Goal: Transaction & Acquisition: Book appointment/travel/reservation

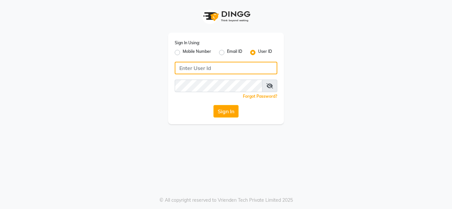
type input "8879743692"
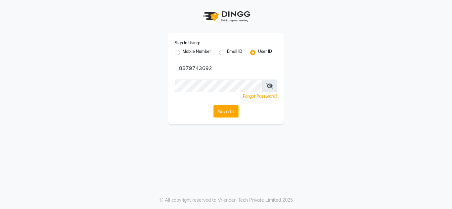
drag, startPoint x: 178, startPoint y: 53, endPoint x: 187, endPoint y: 56, distance: 10.5
click at [182, 53] on label "Mobile Number" at bounding box center [196, 53] width 28 height 8
click at [182, 53] on input "Mobile Number" at bounding box center [184, 51] width 4 height 4
radio input "true"
radio input "false"
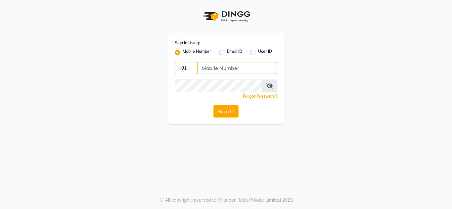
drag, startPoint x: 218, startPoint y: 65, endPoint x: 221, endPoint y: 67, distance: 4.5
click at [218, 65] on input "Username" at bounding box center [237, 68] width 80 height 13
type input "8879743692"
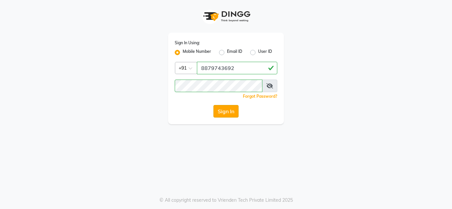
click at [230, 109] on button "Sign In" at bounding box center [225, 111] width 25 height 13
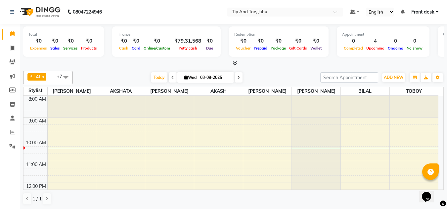
click at [314, 96] on div at bounding box center [316, 96] width 49 height 0
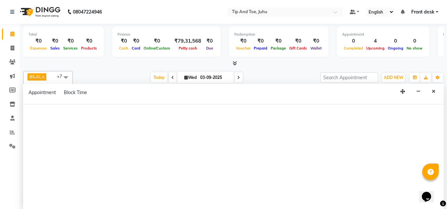
scroll to position [0, 0]
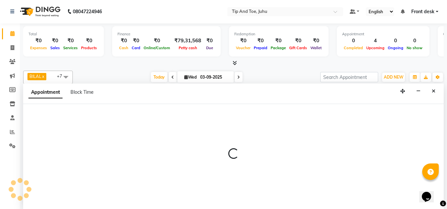
select select "86116"
select select "660"
select select "tentative"
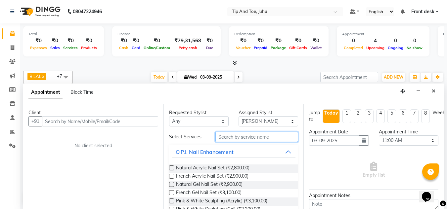
click at [230, 139] on input "text" at bounding box center [256, 137] width 83 height 10
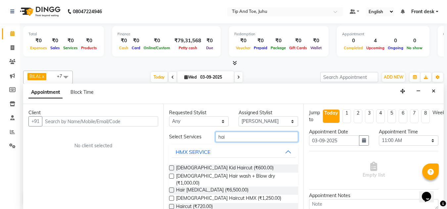
type input "hai"
click at [172, 204] on label at bounding box center [171, 206] width 5 height 5
click at [172, 205] on input "checkbox" at bounding box center [171, 207] width 4 height 4
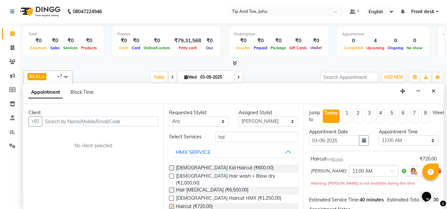
checkbox input "false"
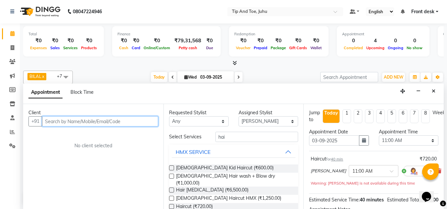
click at [148, 122] on input "text" at bounding box center [100, 121] width 116 height 10
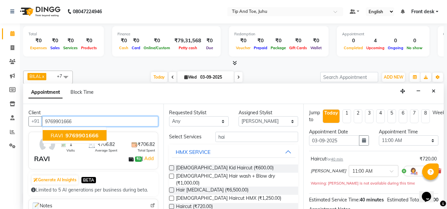
drag, startPoint x: 105, startPoint y: 134, endPoint x: 87, endPoint y: 134, distance: 18.5
click at [87, 134] on span "9769901666" at bounding box center [81, 135] width 33 height 7
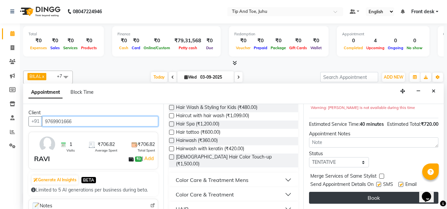
scroll to position [88, 0]
type input "9769901666"
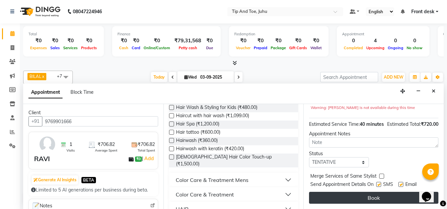
click at [357, 193] on button "Book" at bounding box center [373, 198] width 129 height 12
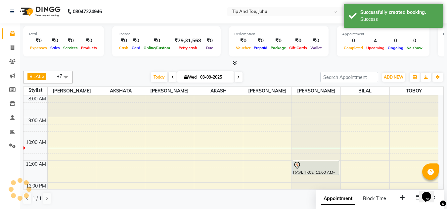
scroll to position [0, 0]
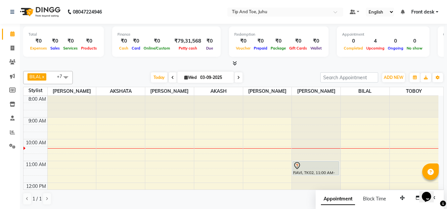
click at [185, 78] on icon at bounding box center [186, 77] width 4 height 4
select select "9"
select select "2025"
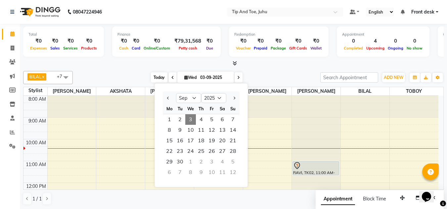
click at [163, 74] on span "Today" at bounding box center [159, 77] width 17 height 10
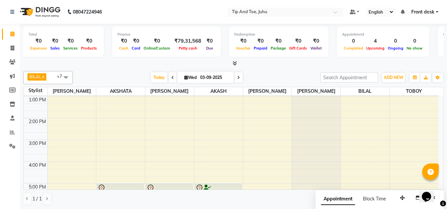
scroll to position [110, 0]
click at [66, 79] on span at bounding box center [65, 77] width 13 height 13
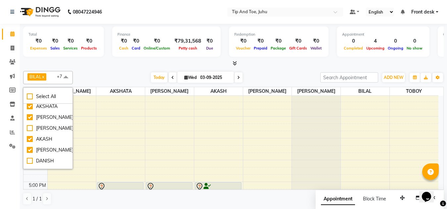
scroll to position [26, 0]
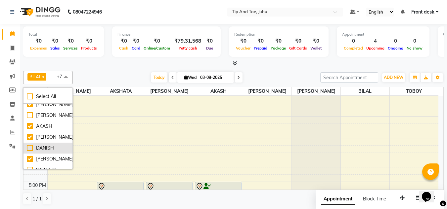
click at [30, 148] on div "DANISH" at bounding box center [48, 148] width 42 height 7
checkbox input "true"
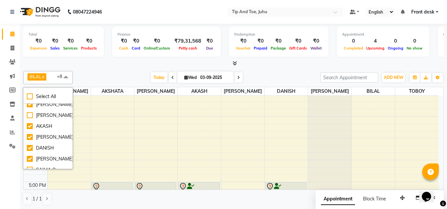
click at [262, 73] on div "Today Wed 03-09-2025" at bounding box center [196, 78] width 241 height 10
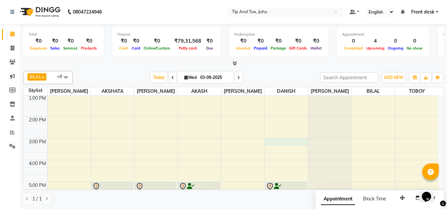
click at [297, 143] on div "8:00 AM 9:00 AM 10:00 AM 11:00 AM 12:00 PM 1:00 PM 2:00 PM 3:00 PM 4:00 PM 5:00…" at bounding box center [230, 127] width 415 height 283
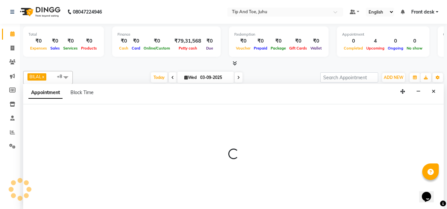
scroll to position [0, 0]
select select "39814"
select select "900"
select select "tentative"
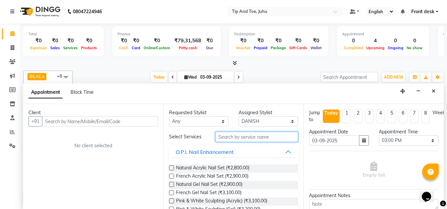
click at [254, 136] on input "text" at bounding box center [256, 137] width 83 height 10
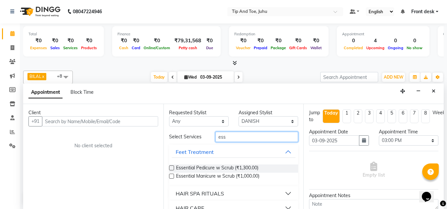
type input "ess"
click at [172, 168] on label at bounding box center [171, 168] width 5 height 5
click at [172, 168] on input "checkbox" at bounding box center [171, 169] width 4 height 4
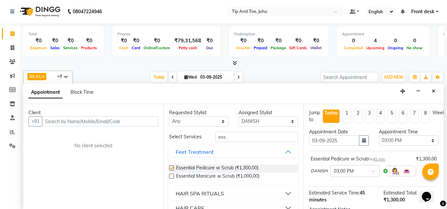
checkbox input "false"
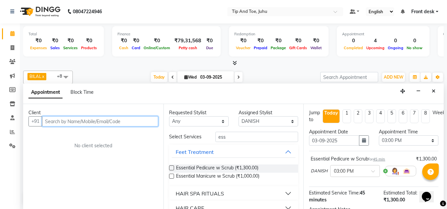
click at [127, 123] on input "text" at bounding box center [100, 121] width 116 height 10
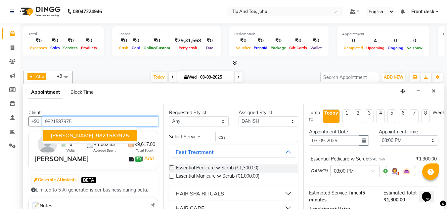
click at [105, 136] on span "9821587975" at bounding box center [112, 135] width 33 height 7
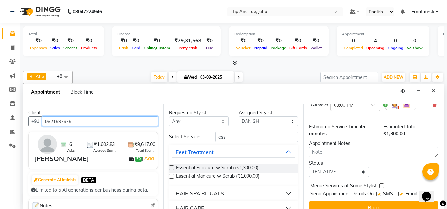
scroll to position [81, 0]
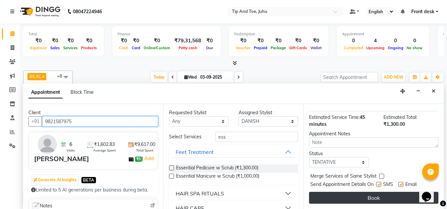
type input "9821587975"
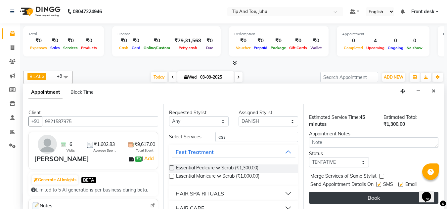
click at [354, 192] on button "Book" at bounding box center [373, 198] width 129 height 12
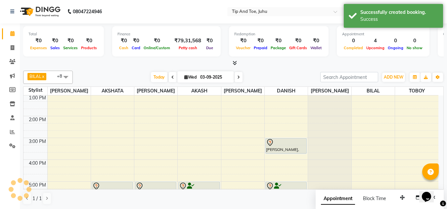
scroll to position [0, 0]
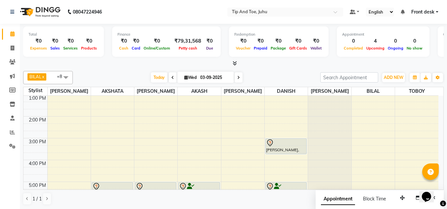
click at [189, 76] on span "Wed" at bounding box center [190, 77] width 16 height 5
select select "9"
select select "2025"
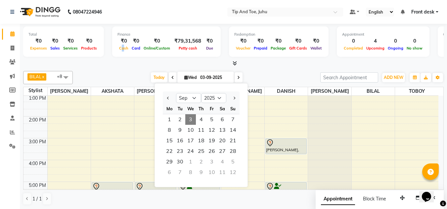
drag, startPoint x: 123, startPoint y: 50, endPoint x: 120, endPoint y: 57, distance: 7.6
click at [120, 56] on div "Finance ₹0 Cash ₹0 Card ₹0 Online/Custom ₹79,31,568 Petty cash ₹0 Due" at bounding box center [166, 41] width 108 height 30
click at [120, 57] on div "Total ₹0 Expenses ₹0 Sales ₹0 Services ₹0 Products Finance ₹0 Cash ₹0 Card ₹0 O…" at bounding box center [233, 42] width 420 height 32
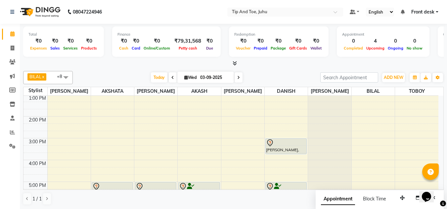
click at [118, 60] on div "Total ₹0 Expenses ₹0 Sales ₹0 Services ₹0 Products Finance ₹0 Cash ₹0 Card ₹0 O…" at bounding box center [233, 45] width 420 height 43
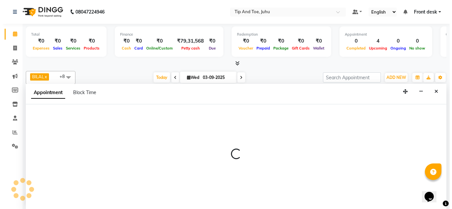
scroll to position [0, 0]
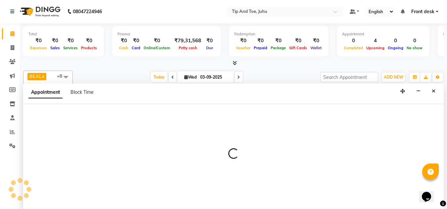
select select "37351"
select select "660"
select select "tentative"
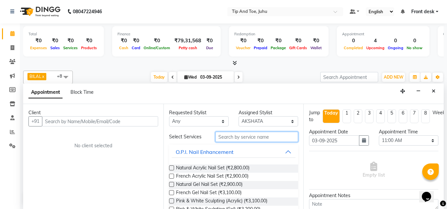
click at [239, 137] on input "text" at bounding box center [256, 137] width 83 height 10
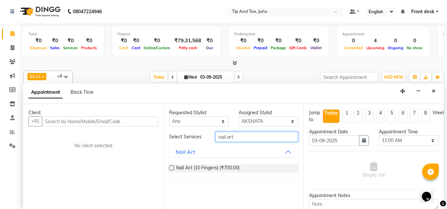
type input "nail art"
click at [169, 166] on label at bounding box center [171, 168] width 5 height 5
click at [169, 167] on input "checkbox" at bounding box center [171, 169] width 4 height 4
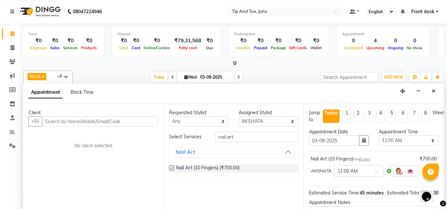
checkbox input "false"
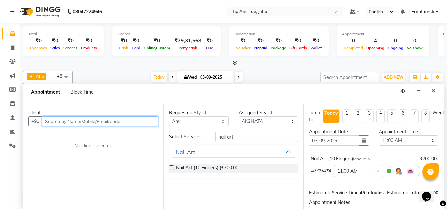
click at [106, 119] on input "text" at bounding box center [100, 121] width 116 height 10
type input "8779220406"
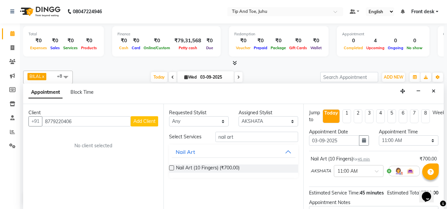
click at [142, 117] on button "Add Client" at bounding box center [144, 121] width 27 height 10
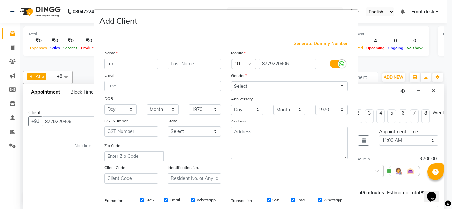
type input "n k"
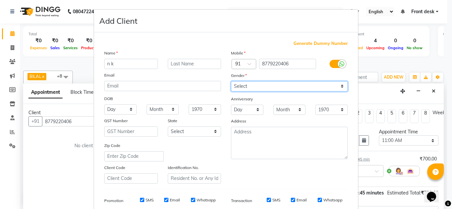
click at [280, 88] on select "Select Male Female Other Prefer Not To Say" at bounding box center [289, 86] width 117 height 10
select select "female"
click at [231, 81] on select "Select Male Female Other Prefer Not To Say" at bounding box center [289, 86] width 117 height 10
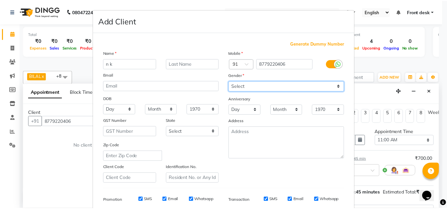
scroll to position [96, 0]
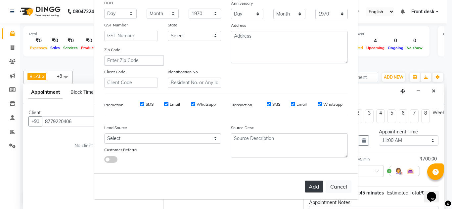
click at [316, 186] on button "Add" at bounding box center [313, 187] width 19 height 12
select select
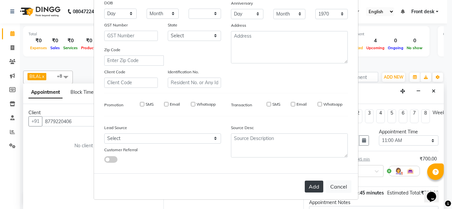
select select
checkbox input "false"
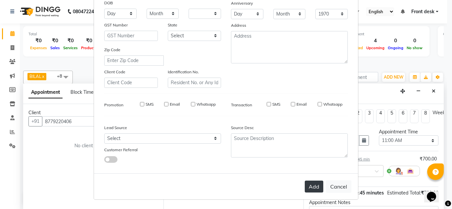
checkbox input "false"
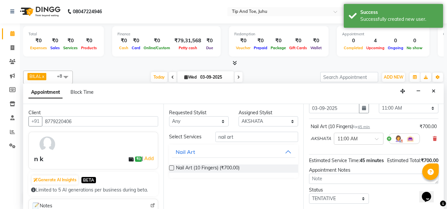
scroll to position [81, 0]
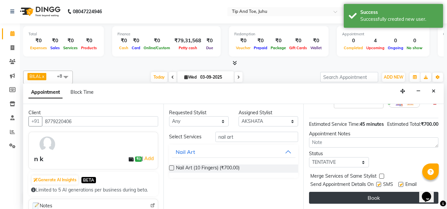
click at [351, 196] on button "Book" at bounding box center [373, 198] width 129 height 12
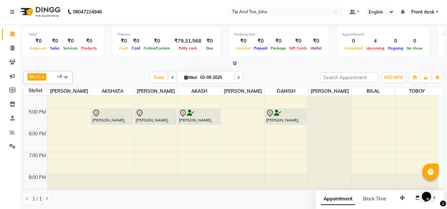
scroll to position [189, 0]
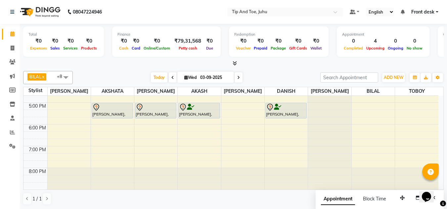
click at [61, 77] on span at bounding box center [65, 77] width 13 height 13
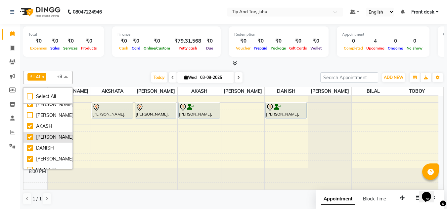
click at [29, 138] on div "[PERSON_NAME]" at bounding box center [48, 137] width 42 height 7
checkbox input "false"
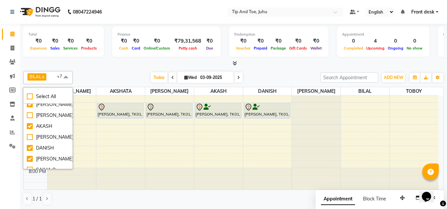
click at [110, 73] on div "Today Wed 03-09-2025" at bounding box center [196, 78] width 241 height 10
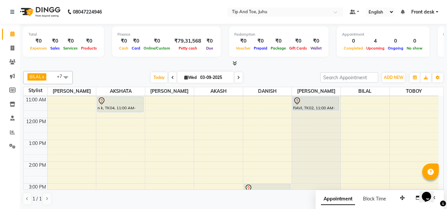
scroll to position [57, 0]
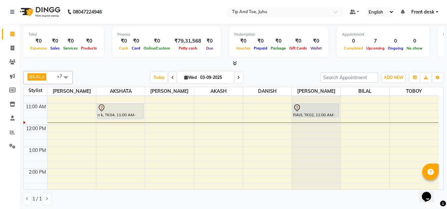
scroll to position [57, 0]
click at [65, 81] on span at bounding box center [65, 77] width 13 height 13
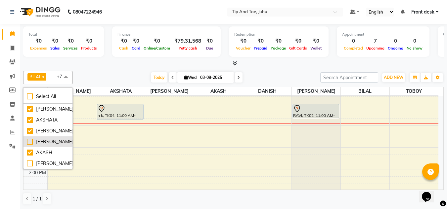
click at [28, 143] on div "[PERSON_NAME]" at bounding box center [48, 142] width 42 height 7
checkbox input "true"
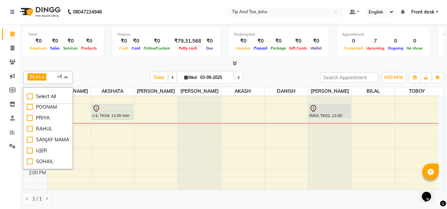
scroll to position [193, 0]
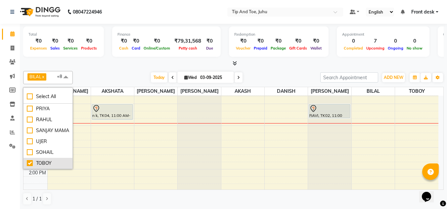
click at [31, 165] on div "TOBOY" at bounding box center [48, 163] width 42 height 7
checkbox input "false"
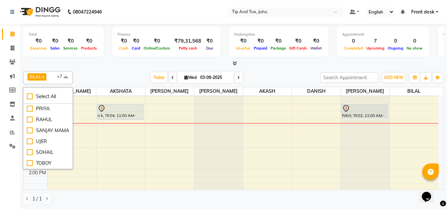
click at [99, 73] on div "Today Wed 03-09-2025" at bounding box center [196, 78] width 241 height 10
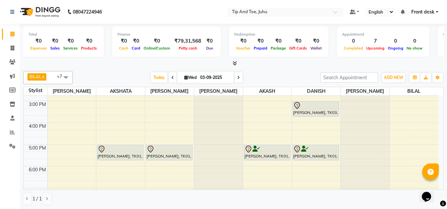
scroll to position [189, 0]
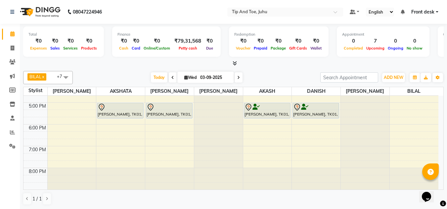
click at [66, 77] on span at bounding box center [65, 77] width 13 height 13
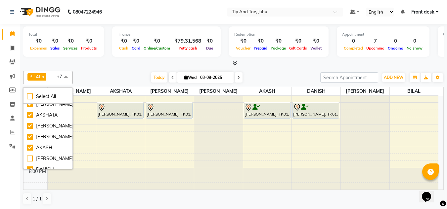
scroll to position [0, 0]
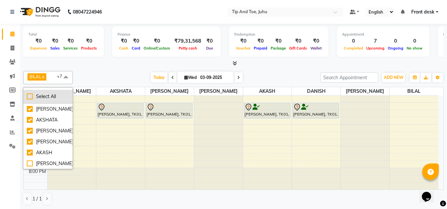
drag, startPoint x: 29, startPoint y: 107, endPoint x: 63, endPoint y: 97, distance: 35.6
click at [29, 107] on div "[PERSON_NAME]" at bounding box center [48, 109] width 42 height 7
checkbox input "false"
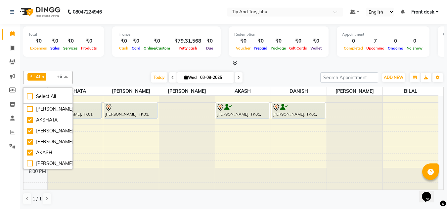
click at [102, 69] on div "BILAL x NISHANT x SADHNA x AKSHATA x AKASH x DANISH x Angeli kharei x +6 Select…" at bounding box center [233, 138] width 420 height 140
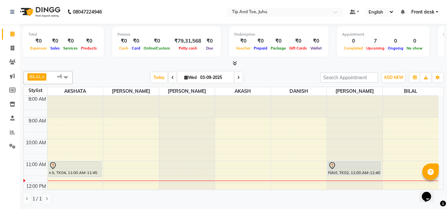
click at [185, 96] on div at bounding box center [187, 96] width 56 height 0
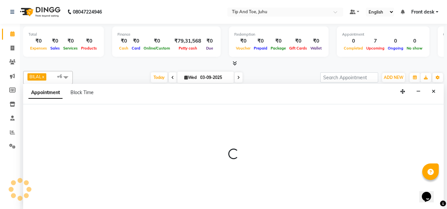
scroll to position [0, 0]
select select "87956"
select select "675"
select select "tentative"
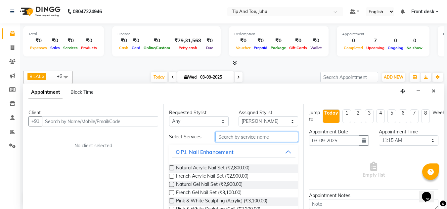
click at [248, 137] on input "text" at bounding box center [256, 137] width 83 height 10
type input "FILL"
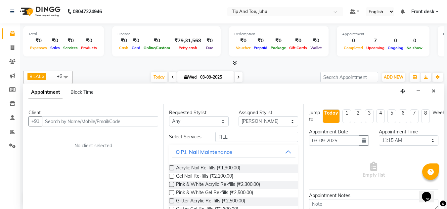
click at [172, 170] on label at bounding box center [171, 168] width 5 height 5
click at [172, 170] on input "checkbox" at bounding box center [171, 169] width 4 height 4
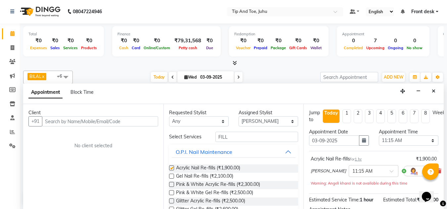
checkbox input "false"
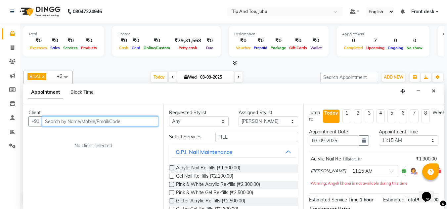
click at [124, 122] on input "text" at bounding box center [100, 121] width 116 height 10
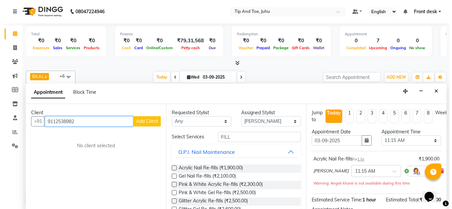
scroll to position [0, 0]
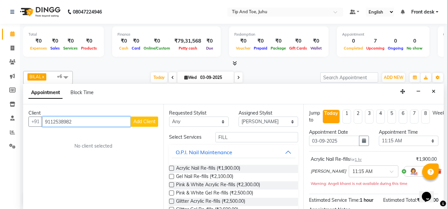
type input "9112538982"
click at [151, 117] on button "Add Client" at bounding box center [144, 122] width 27 height 10
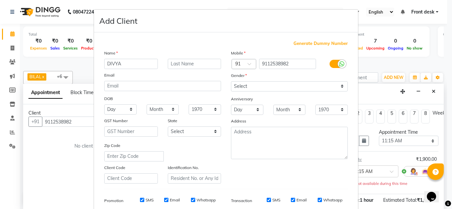
type input "DIVYA"
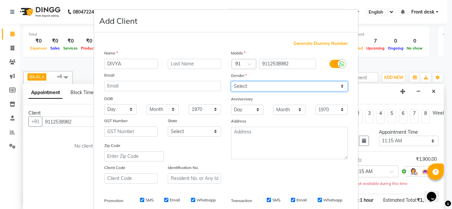
click at [289, 89] on select "Select [DEMOGRAPHIC_DATA] [DEMOGRAPHIC_DATA] Other Prefer Not To Say" at bounding box center [289, 86] width 117 height 10
select select "female"
click at [231, 81] on select "Select [DEMOGRAPHIC_DATA] [DEMOGRAPHIC_DATA] Other Prefer Not To Say" at bounding box center [289, 86] width 117 height 10
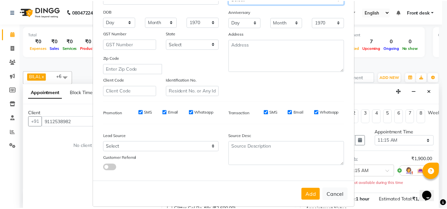
scroll to position [96, 0]
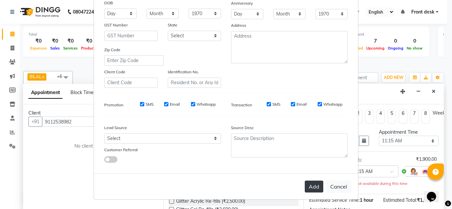
click at [312, 189] on button "Add" at bounding box center [313, 187] width 19 height 12
select select
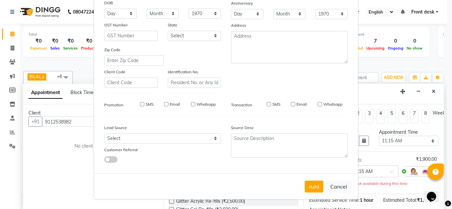
select select
checkbox input "false"
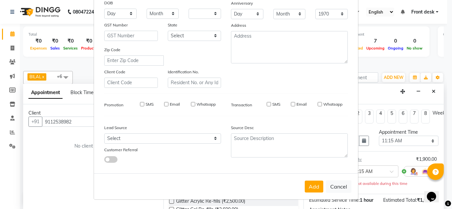
checkbox input "false"
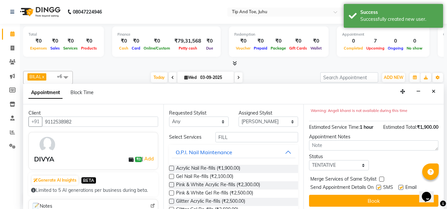
scroll to position [82, 0]
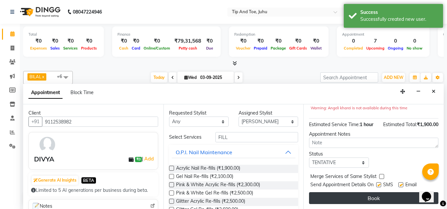
click at [379, 192] on button "Book" at bounding box center [373, 198] width 129 height 12
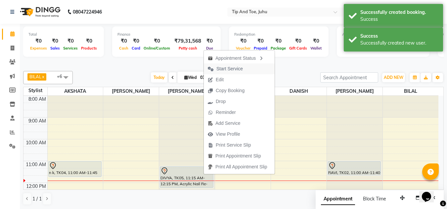
click at [225, 70] on span "Start Service" at bounding box center [229, 68] width 26 height 7
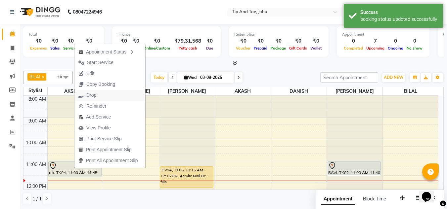
click at [99, 93] on span "Drop" at bounding box center [87, 95] width 26 height 11
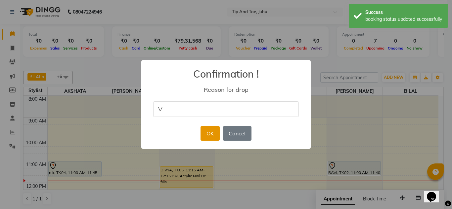
type input "V"
click at [209, 132] on button "OK" at bounding box center [209, 133] width 19 height 15
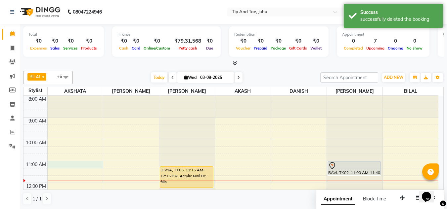
select select "37351"
select select "660"
select select "tentative"
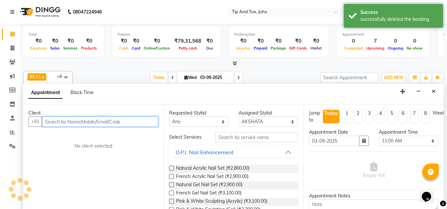
scroll to position [0, 0]
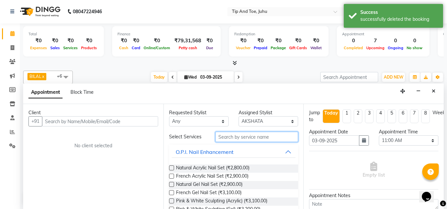
click at [230, 140] on input "text" at bounding box center [256, 137] width 83 height 10
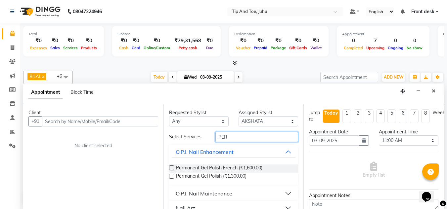
type input "PER"
click at [170, 177] on label at bounding box center [171, 176] width 5 height 5
click at [170, 177] on input "checkbox" at bounding box center [171, 177] width 4 height 4
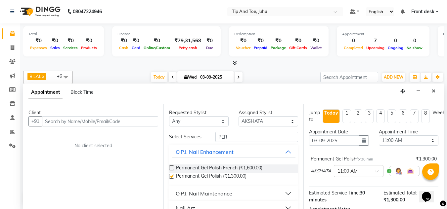
checkbox input "false"
click at [254, 124] on select "Select AJAY UTKAR AKASH AKSHATA Angeli kharei AZHAR BILAL DANISH DHANSHREE KEIS…" at bounding box center [268, 121] width 60 height 10
select select "37330"
click at [238, 116] on select "Select AJAY UTKAR AKASH AKSHATA Angeli kharei AZHAR BILAL DANISH DHANSHREE KEIS…" at bounding box center [268, 121] width 60 height 10
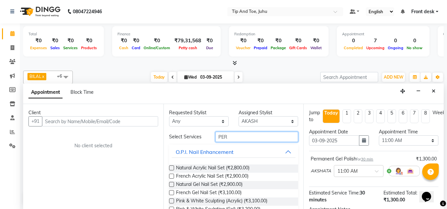
click at [240, 139] on input "PER" at bounding box center [256, 137] width 83 height 10
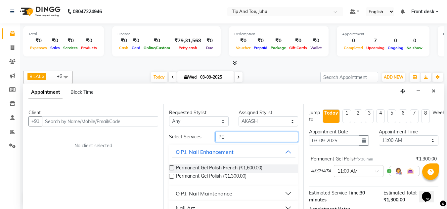
type input "P"
type input "E"
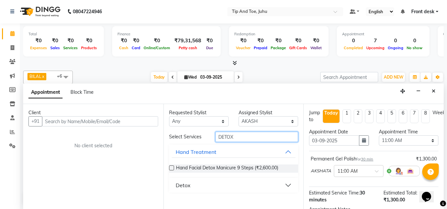
type input "DETOX"
drag, startPoint x: 184, startPoint y: 183, endPoint x: 188, endPoint y: 183, distance: 4.3
click at [187, 183] on div "Detox" at bounding box center [183, 185] width 15 height 8
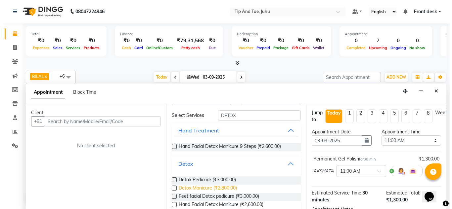
scroll to position [32, 0]
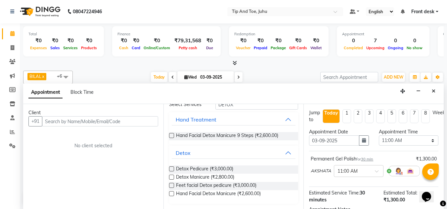
click at [172, 171] on label at bounding box center [171, 169] width 5 height 5
click at [172, 171] on input "checkbox" at bounding box center [171, 170] width 4 height 4
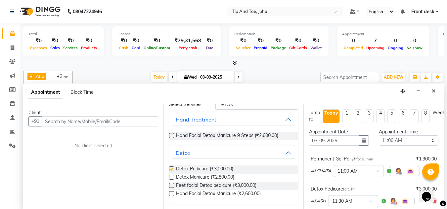
checkbox input "false"
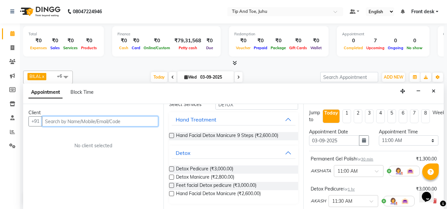
click at [113, 122] on input "text" at bounding box center [100, 121] width 116 height 10
type input "393313992577"
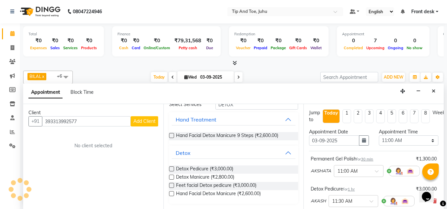
click at [135, 122] on span "Add Client" at bounding box center [144, 121] width 22 height 6
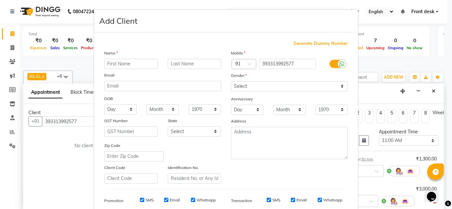
click at [117, 64] on input "text" at bounding box center [131, 64] width 54 height 10
type input "[PERSON_NAME]"
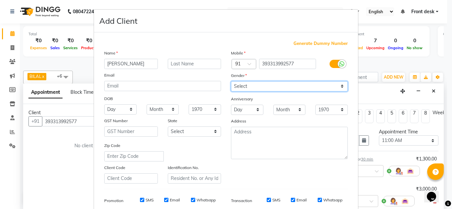
click at [290, 88] on select "Select Male Female Other Prefer Not To Say" at bounding box center [289, 86] width 117 height 10
select select "female"
click at [231, 81] on select "Select Male Female Other Prefer Not To Say" at bounding box center [289, 86] width 117 height 10
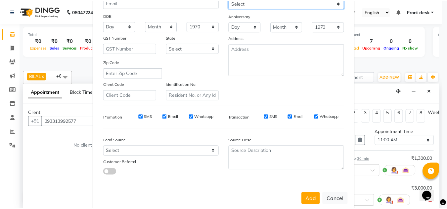
scroll to position [96, 0]
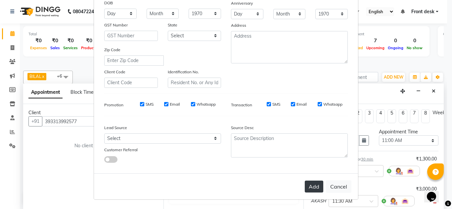
click at [313, 183] on button "Add" at bounding box center [313, 187] width 19 height 12
select select
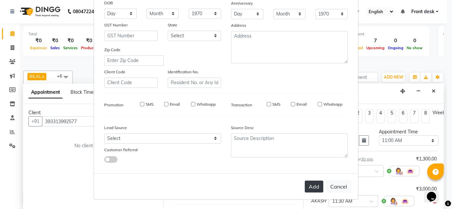
select select
checkbox input "false"
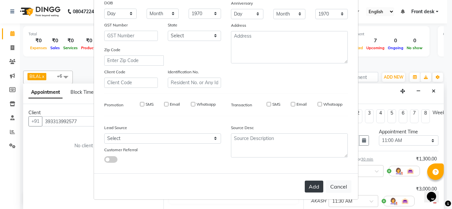
checkbox input "false"
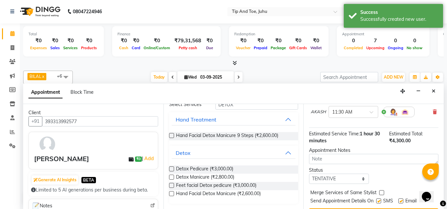
scroll to position [111, 0]
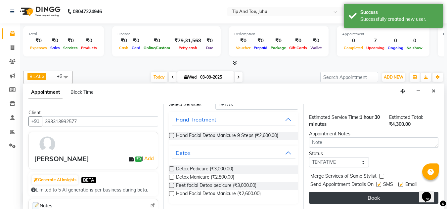
click at [351, 192] on button "Book" at bounding box center [373, 198] width 129 height 12
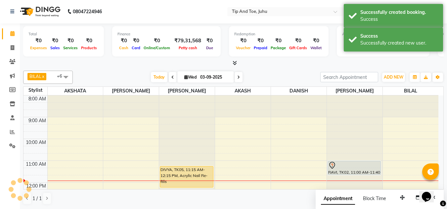
scroll to position [0, 0]
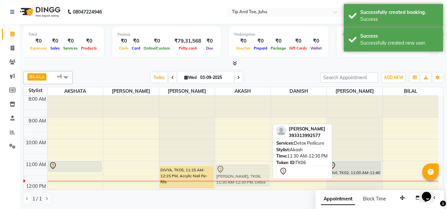
drag, startPoint x: 255, startPoint y: 179, endPoint x: 256, endPoint y: 170, distance: 9.3
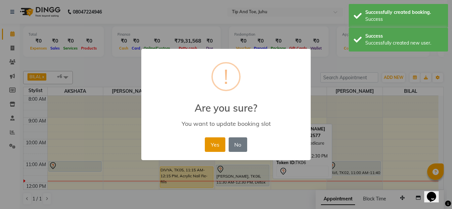
click at [217, 147] on button "Yes" at bounding box center [215, 145] width 20 height 15
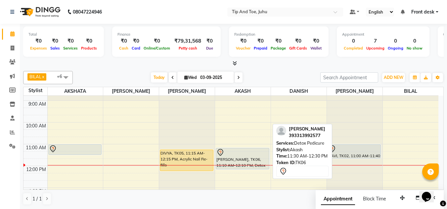
scroll to position [33, 0]
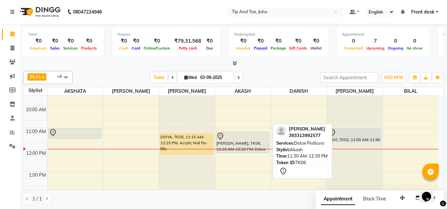
click at [257, 71] on div "BILAL x NISHANT x SADHNA x AKSHATA x AKASH x DANISH x Angeli kharei x +6 Select…" at bounding box center [233, 77] width 420 height 13
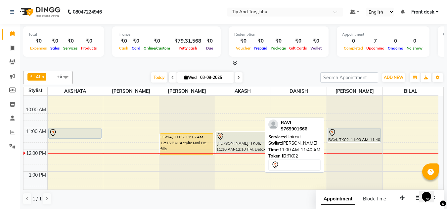
click at [362, 134] on div at bounding box center [354, 133] width 52 height 8
click at [363, 136] on div at bounding box center [354, 133] width 52 height 8
select select "7"
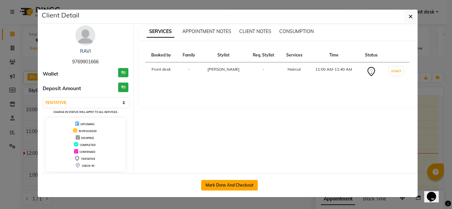
click at [220, 182] on button "Mark Done And Checkout" at bounding box center [229, 185] width 57 height 11
select select "5516"
select select "service"
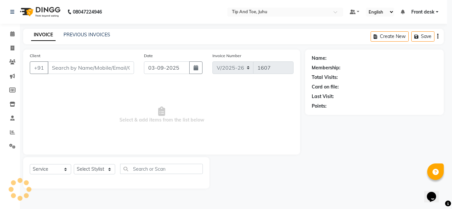
select select "3"
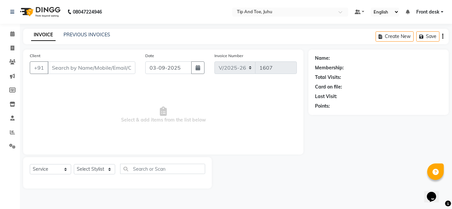
type input "9769901666"
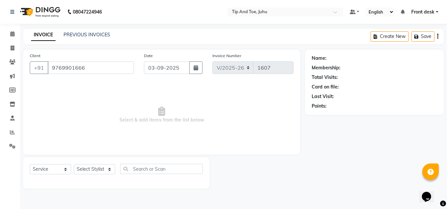
select select "86116"
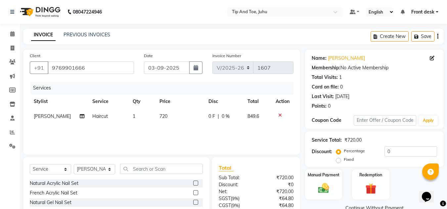
click at [159, 117] on span "720" at bounding box center [163, 116] width 8 height 6
select select "86116"
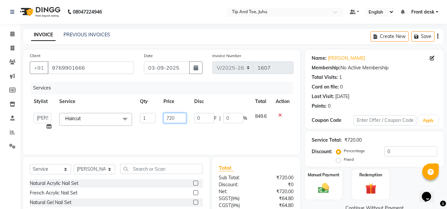
click at [182, 120] on input "720" at bounding box center [174, 118] width 23 height 10
type input "7"
type input "599"
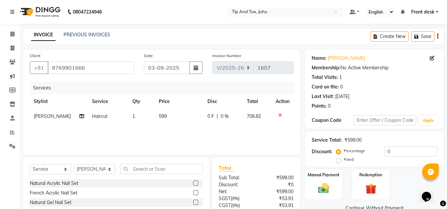
click at [137, 116] on td "1" at bounding box center [141, 116] width 27 height 15
select select "86116"
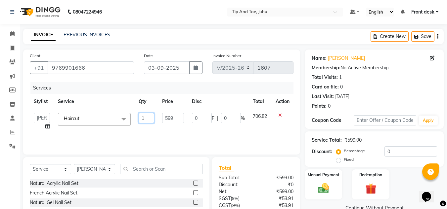
click at [146, 119] on input "1" at bounding box center [147, 118] width 16 height 10
type input "2"
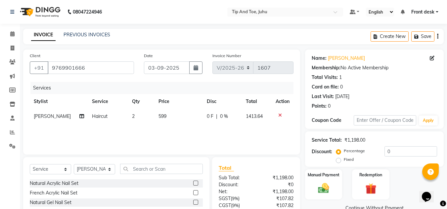
click at [134, 87] on div "Services" at bounding box center [164, 88] width 268 height 12
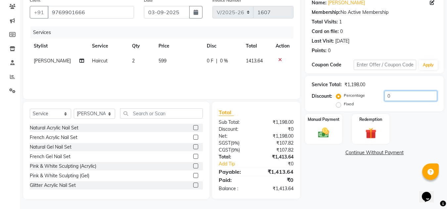
click at [394, 100] on input "0" at bounding box center [410, 96] width 53 height 10
type input "30"
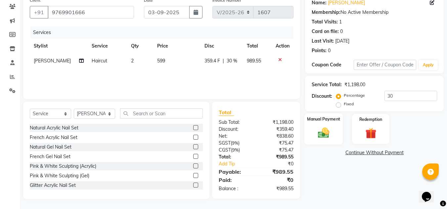
click at [323, 125] on div "Manual Payment" at bounding box center [323, 128] width 39 height 31
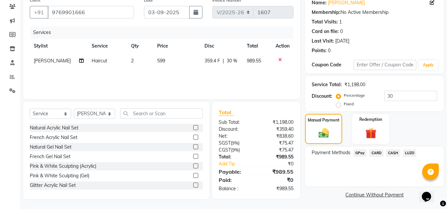
click at [407, 153] on span "LUZO" at bounding box center [410, 153] width 14 height 8
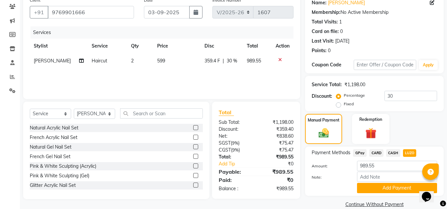
scroll to position [66, 0]
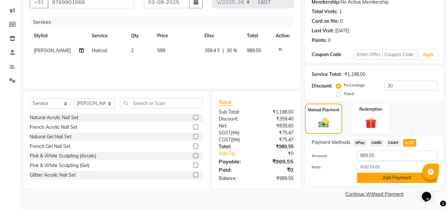
click at [386, 177] on button "Add Payment" at bounding box center [397, 178] width 80 height 10
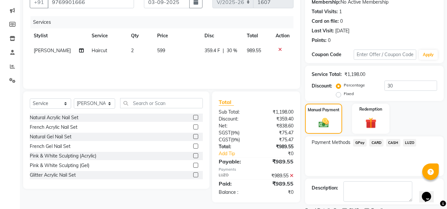
scroll to position [94, 0]
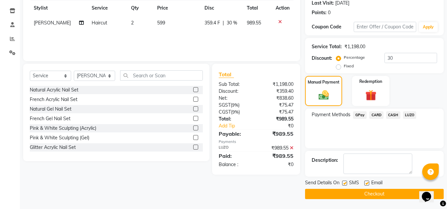
click at [348, 195] on button "Checkout" at bounding box center [374, 194] width 139 height 10
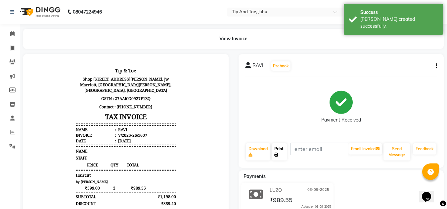
click at [280, 154] on link "Print" at bounding box center [278, 151] width 15 height 17
click at [12, 35] on icon at bounding box center [12, 33] width 4 height 5
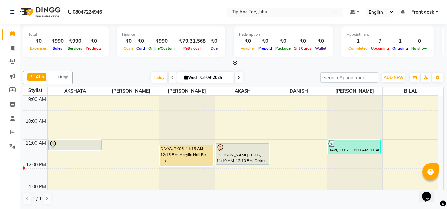
scroll to position [33, 0]
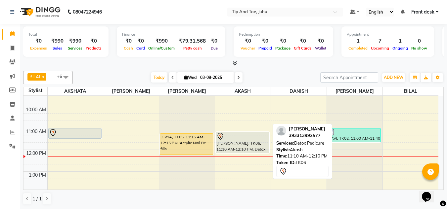
click at [240, 141] on div "LAURA, TK06, 11:10 AM-12:10 PM, Detox Pedicure" at bounding box center [242, 142] width 53 height 21
select select "7"
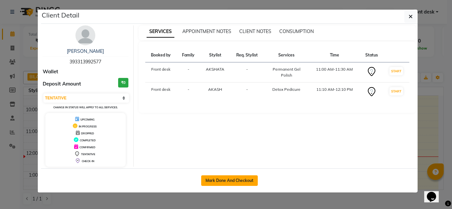
click at [244, 182] on button "Mark Done And Checkout" at bounding box center [229, 181] width 57 height 11
select select "service"
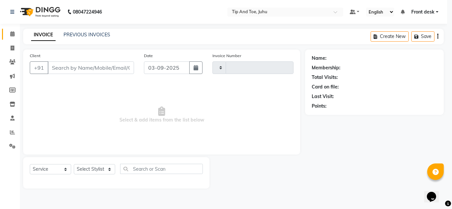
type input "1608"
select select "select"
select select "5516"
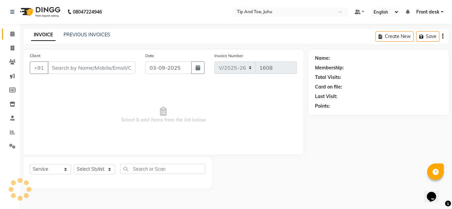
type input "393313992577"
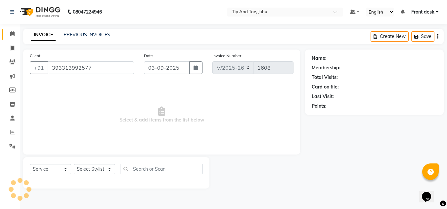
select select "37351"
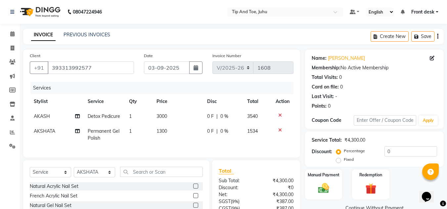
click at [99, 136] on span "Permanent Gel Polish" at bounding box center [104, 134] width 32 height 13
select select "37351"
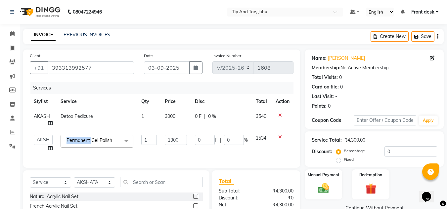
click at [99, 136] on span "Permanent Gel Polish x" at bounding box center [96, 141] width 73 height 13
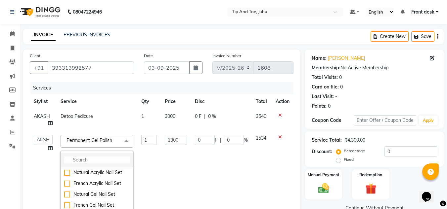
click at [101, 158] on input "multiselect-search" at bounding box center [96, 160] width 65 height 7
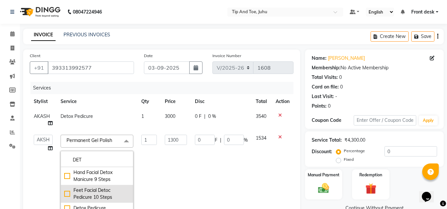
scroll to position [28, 0]
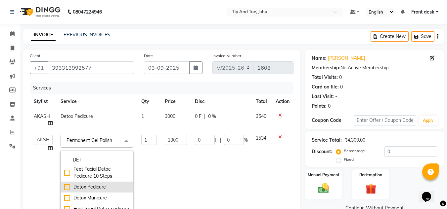
type input "DET"
click at [67, 184] on div "Detox Pedicure" at bounding box center [96, 187] width 65 height 7
checkbox input "true"
type input "3000"
click at [47, 176] on td "AJAY UTKAR AKASH AKSHATA Angeli kharei AZHAR BILAL DANISH DHANSHREE Front desk …" at bounding box center [43, 184] width 27 height 106
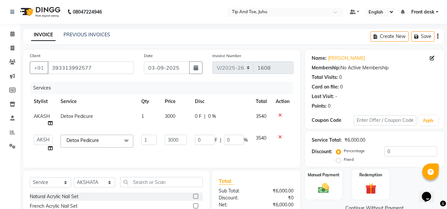
click at [100, 145] on span "Detox Pedicure x" at bounding box center [85, 141] width 40 height 8
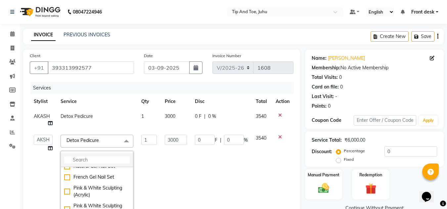
click at [95, 157] on input "multiselect-search" at bounding box center [96, 160] width 65 height 7
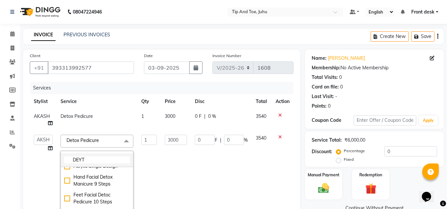
scroll to position [0, 0]
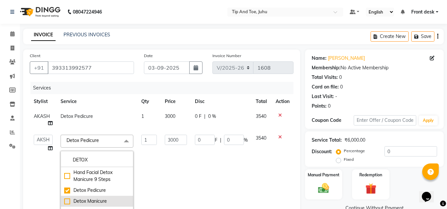
type input "DETOX"
click at [65, 202] on div "Detox Manicure" at bounding box center [96, 201] width 65 height 7
type input "2800"
checkbox input "false"
checkbox input "true"
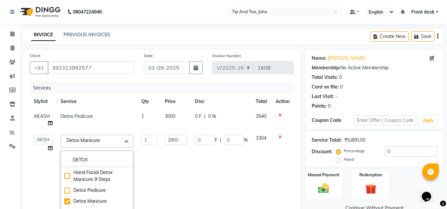
click at [47, 181] on td "AJAY UTKAR AKASH AKSHATA Angeli kharei AZHAR BILAL DANISH DHANSHREE Front desk …" at bounding box center [43, 184] width 27 height 106
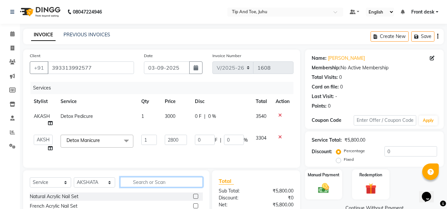
click at [141, 186] on input "text" at bounding box center [161, 182] width 83 height 10
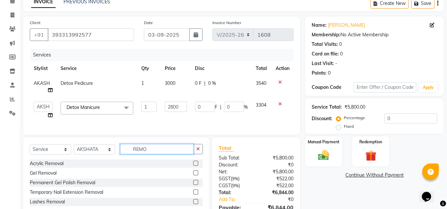
type input "REMO"
click at [195, 185] on label at bounding box center [195, 182] width 5 height 5
click at [195, 185] on input "checkbox" at bounding box center [195, 183] width 4 height 4
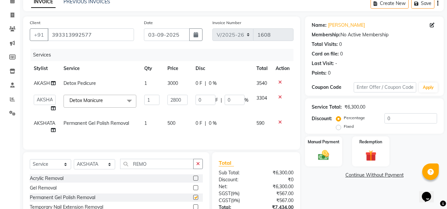
checkbox input "false"
click at [154, 169] on input "REMO" at bounding box center [156, 164] width 73 height 10
type input "R"
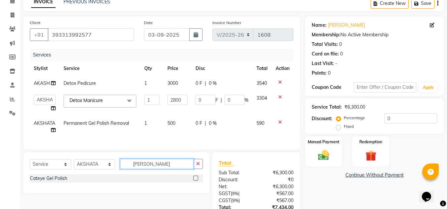
type input "CATEY"
click at [195, 181] on label at bounding box center [195, 178] width 5 height 5
click at [195, 181] on input "checkbox" at bounding box center [195, 179] width 4 height 4
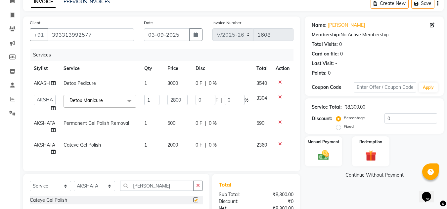
checkbox input "false"
click at [99, 191] on select "Select Stylist AJAY UTKAR AKASH [PERSON_NAME] kharei [PERSON_NAME] DANISH [PERS…" at bounding box center [94, 186] width 41 height 10
select select "37330"
click at [74, 186] on select "Select Stylist AJAY UTKAR AKASH [PERSON_NAME] kharei [PERSON_NAME] DANISH [PERS…" at bounding box center [94, 186] width 41 height 10
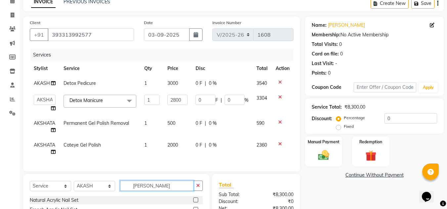
click at [154, 189] on input "CATEY" at bounding box center [156, 186] width 73 height 10
type input "C"
type input "CATE"
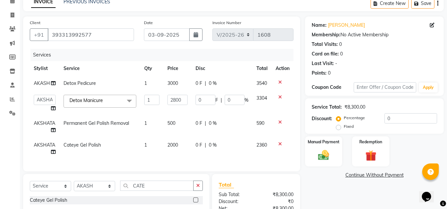
click at [195, 203] on label at bounding box center [195, 200] width 5 height 5
click at [195, 203] on input "checkbox" at bounding box center [195, 200] width 4 height 4
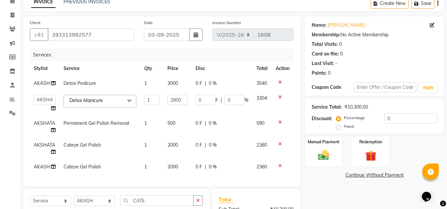
checkbox input "false"
click at [158, 203] on input "CATE" at bounding box center [156, 201] width 73 height 10
type input "C"
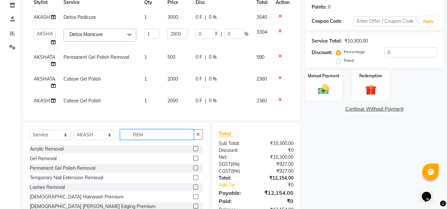
type input "REM"
click at [193, 171] on label at bounding box center [195, 168] width 5 height 5
click at [193, 171] on input "checkbox" at bounding box center [195, 168] width 4 height 4
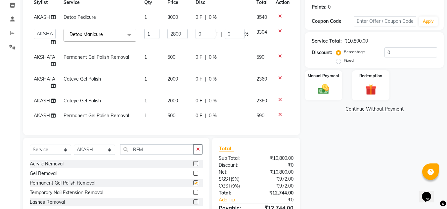
checkbox input "false"
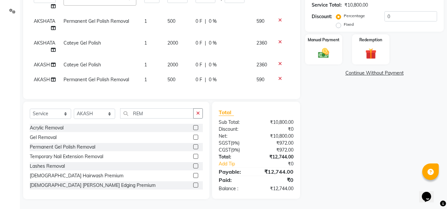
click at [330, 149] on div "Name: Laura Membership: No Active Membership Total Visits: 0 Card on file: 0 La…" at bounding box center [376, 56] width 143 height 285
click at [378, 114] on div "Name: Laura Membership: No Active Membership Total Visits: 0 Card on file: 0 La…" at bounding box center [376, 56] width 143 height 285
click at [337, 124] on div "Name: Laura Membership: No Active Membership Total Visits: 0 Card on file: 0 La…" at bounding box center [376, 56] width 143 height 285
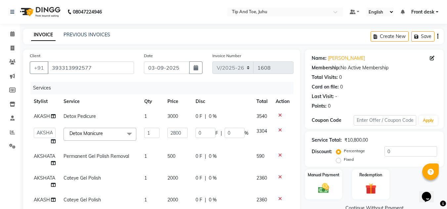
scroll to position [99, 0]
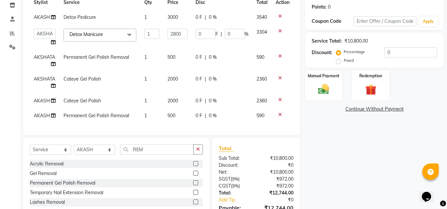
click at [363, 155] on div "Name: Laura Membership: No Active Membership Total Visits: 0 Card on file: 0 La…" at bounding box center [376, 92] width 143 height 285
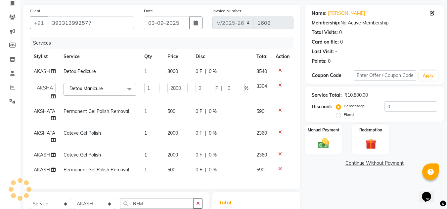
scroll to position [41, 0]
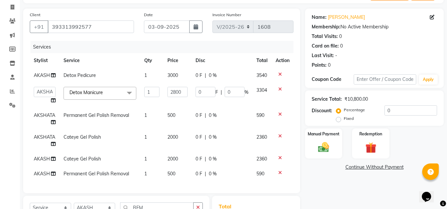
click at [170, 117] on span "500" at bounding box center [171, 115] width 8 height 6
select select "37351"
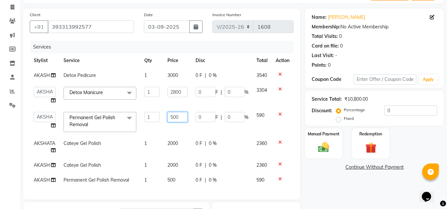
click at [173, 120] on input "500" at bounding box center [177, 117] width 20 height 10
type input "300"
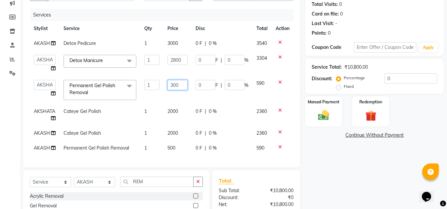
scroll to position [74, 0]
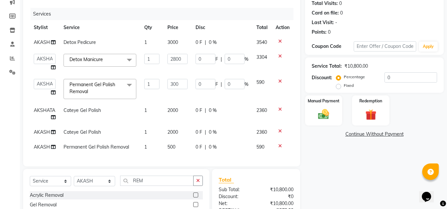
click at [170, 148] on td "500" at bounding box center [177, 147] width 28 height 15
select select "37330"
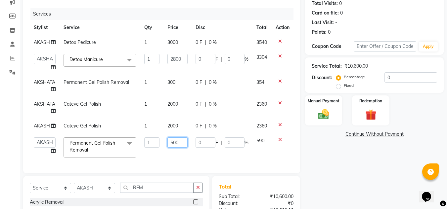
click at [171, 144] on input "500" at bounding box center [177, 143] width 20 height 10
type input "300"
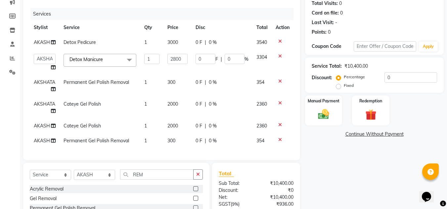
click at [325, 154] on div "Name: Laura Membership: No Active Membership Total Visits: 0 Card on file: 0 La…" at bounding box center [376, 118] width 143 height 285
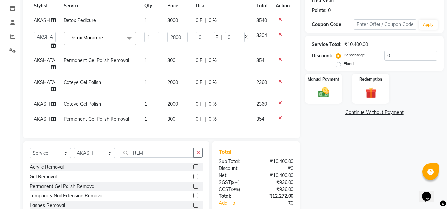
scroll to position [107, 0]
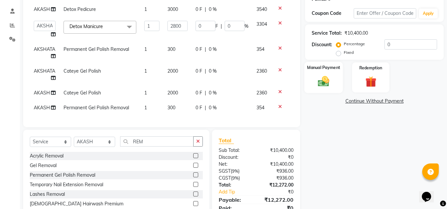
click at [315, 76] on img at bounding box center [323, 81] width 19 height 13
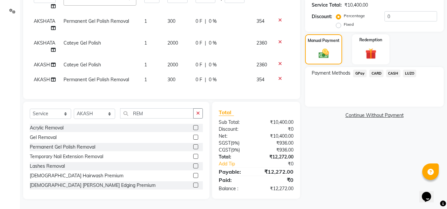
scroll to position [140, 0]
click at [395, 70] on span "CASH" at bounding box center [393, 74] width 14 height 8
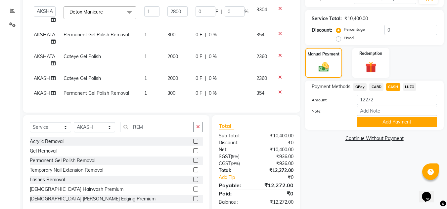
scroll to position [74, 0]
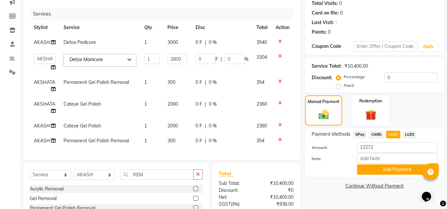
click at [331, 188] on link "Continue Without Payment" at bounding box center [374, 186] width 136 height 7
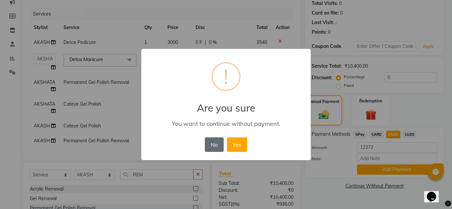
click at [217, 145] on button "No" at bounding box center [214, 145] width 19 height 15
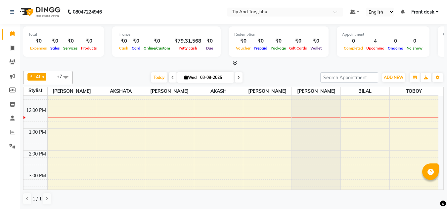
scroll to position [66, 0]
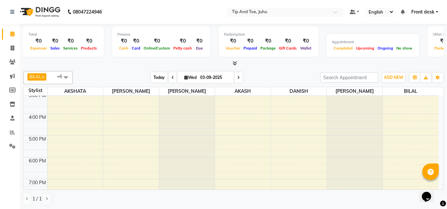
click at [160, 77] on span "Today" at bounding box center [159, 77] width 17 height 10
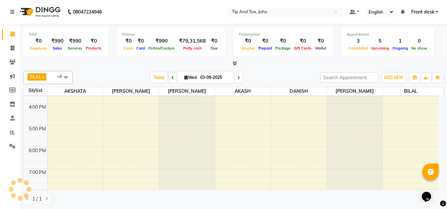
scroll to position [123, 0]
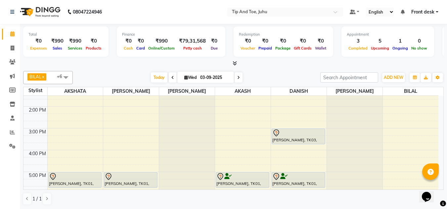
scroll to position [132, 0]
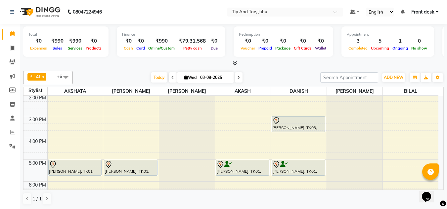
click at [125, 121] on div "8:00 AM 9:00 AM 10:00 AM 11:00 AM 12:00 PM 1:00 PM 2:00 PM 3:00 PM 4:00 PM 5:00…" at bounding box center [230, 105] width 415 height 283
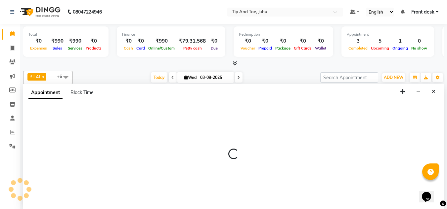
scroll to position [0, 0]
select select "37337"
select select "900"
select select "tentative"
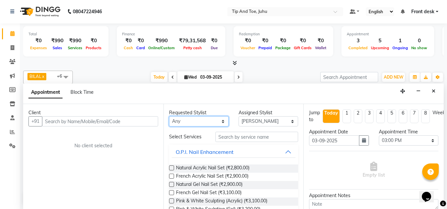
click at [208, 121] on select "Any AJAY UTKAR AKASH AKSHATA Angeli kharei AZHAR BILAL DANISH DHANSHREE KEISHEE…" at bounding box center [199, 121] width 60 height 10
select select "37337"
click at [169, 116] on select "Any AJAY UTKAR AKASH AKSHATA Angeli kharei AZHAR BILAL DANISH DHANSHREE KEISHEE…" at bounding box center [199, 121] width 60 height 10
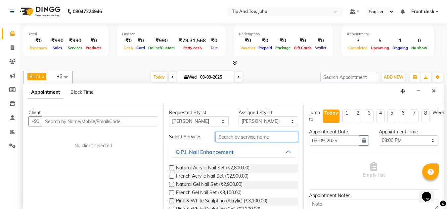
click at [243, 139] on input "text" at bounding box center [256, 137] width 83 height 10
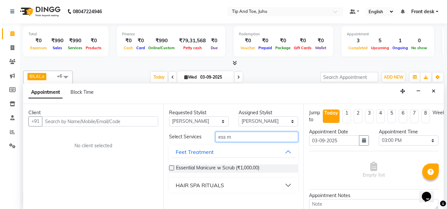
type input "ess m"
click at [172, 167] on label at bounding box center [171, 168] width 5 height 5
click at [172, 167] on input "checkbox" at bounding box center [171, 169] width 4 height 4
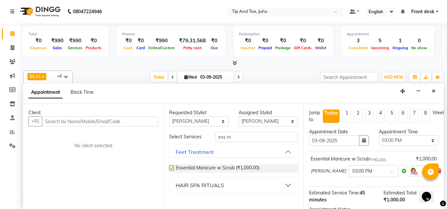
checkbox input "false"
click at [214, 123] on select "Any AJAY UTKAR AKASH AKSHATA Angeli kharei AZHAR BILAL DANISH DHANSHREE KEISHEE…" at bounding box center [199, 121] width 60 height 10
select select "37330"
click at [169, 116] on select "Any AJAY UTKAR AKASH AKSHATA Angeli kharei AZHAR BILAL DANISH DHANSHREE KEISHEE…" at bounding box center [199, 121] width 60 height 10
select select "37330"
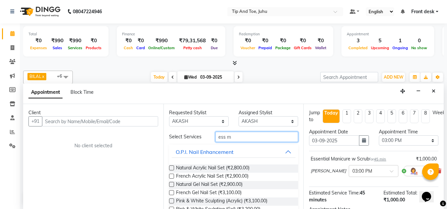
click at [244, 138] on input "ess m" at bounding box center [256, 137] width 83 height 10
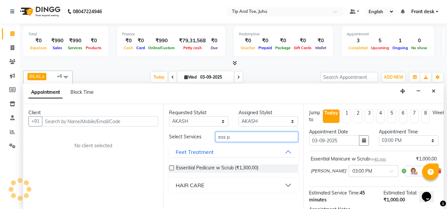
type input "ess p"
click at [171, 168] on label at bounding box center [171, 168] width 5 height 5
click at [171, 168] on input "checkbox" at bounding box center [171, 169] width 4 height 4
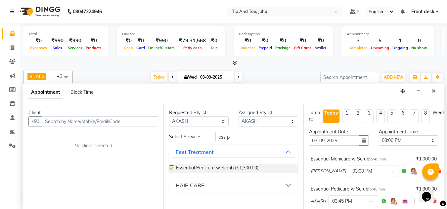
checkbox input "false"
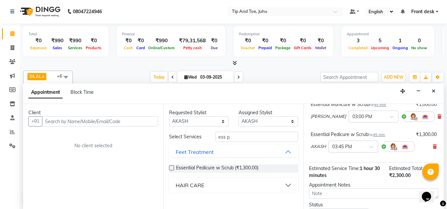
scroll to position [66, 0]
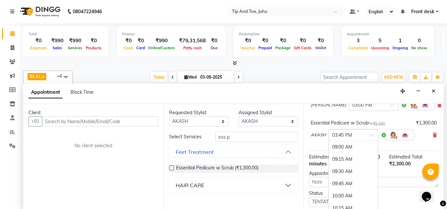
click at [366, 136] on div at bounding box center [353, 134] width 49 height 7
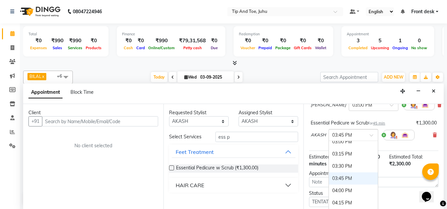
scroll to position [294, 0]
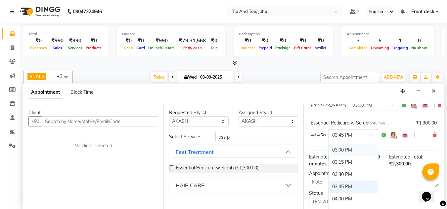
click at [345, 149] on div "03:00 PM" at bounding box center [353, 150] width 49 height 12
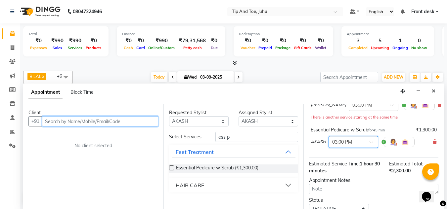
click at [103, 117] on input "text" at bounding box center [100, 121] width 116 height 10
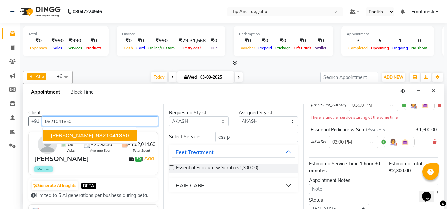
click at [97, 135] on span "9821041850" at bounding box center [112, 135] width 33 height 7
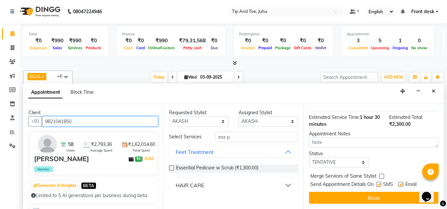
scroll to position [118, 0]
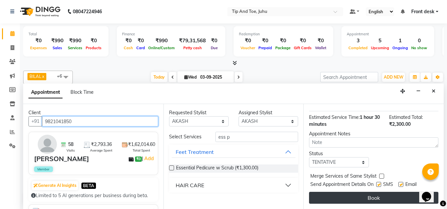
type input "9821041850"
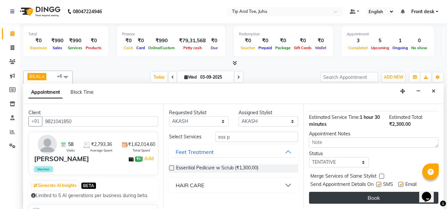
click at [370, 192] on button "Book" at bounding box center [373, 198] width 129 height 12
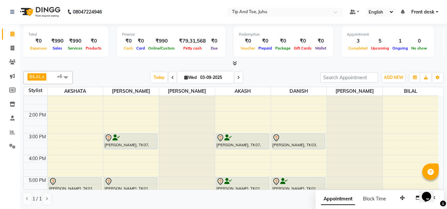
scroll to position [132, 0]
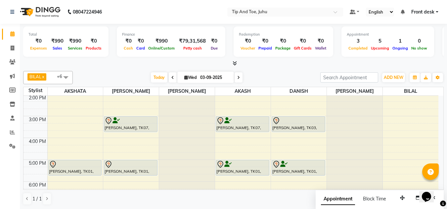
click at [290, 69] on div "BILAL x NISHANT x SADHNA x AKSHATA x AKASH x DANISH x Angeli kharei x +6 Select…" at bounding box center [233, 138] width 420 height 140
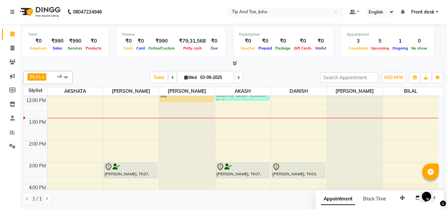
scroll to position [53, 0]
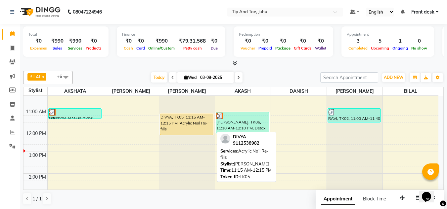
click at [181, 121] on div "DIVYA, TK05, 11:15 AM-12:15 PM, Acrylic Nail Re-fills" at bounding box center [186, 124] width 53 height 21
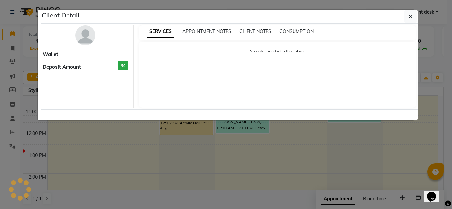
select select "1"
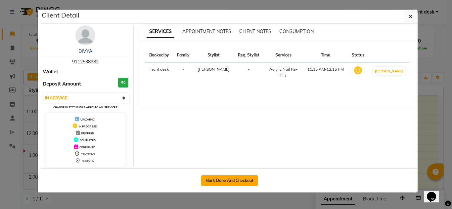
click at [216, 181] on button "Mark Done And Checkout" at bounding box center [229, 181] width 57 height 11
select select "service"
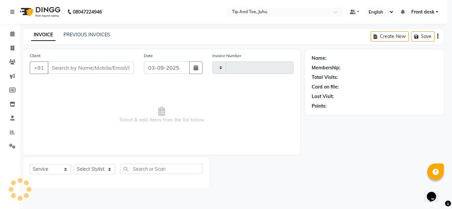
type input "1608"
select select "5516"
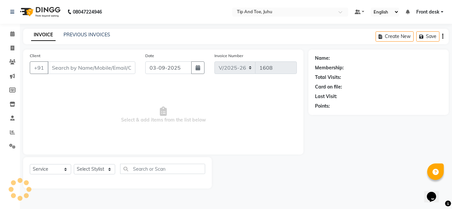
type input "9112538982"
select select "87956"
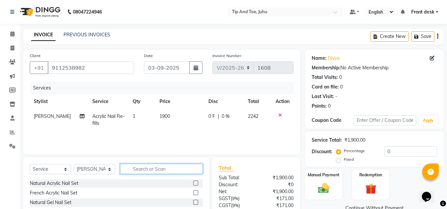
click at [140, 167] on input "text" at bounding box center [161, 169] width 83 height 10
type input "PER"
click at [193, 191] on label at bounding box center [195, 192] width 5 height 5
click at [193, 191] on input "checkbox" at bounding box center [195, 193] width 4 height 4
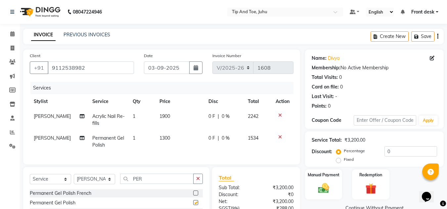
checkbox input "false"
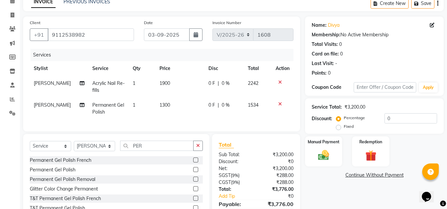
scroll to position [70, 0]
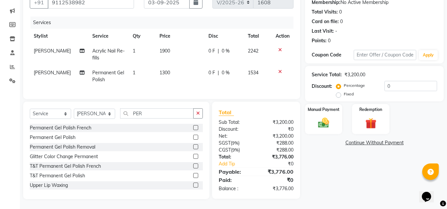
click at [324, 178] on div "Name: Divya Membership: No Active Membership Total Visits: 0 Card on file: 0 La…" at bounding box center [376, 91] width 143 height 215
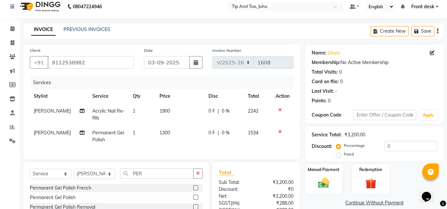
scroll to position [0, 0]
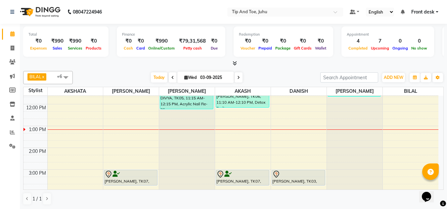
scroll to position [66, 0]
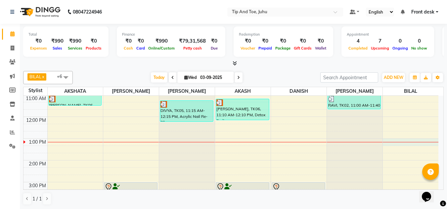
click at [409, 144] on div "8:00 AM 9:00 AM 10:00 AM 11:00 AM 12:00 PM 1:00 PM 2:00 PM 3:00 PM 4:00 PM 5:00…" at bounding box center [230, 171] width 415 height 283
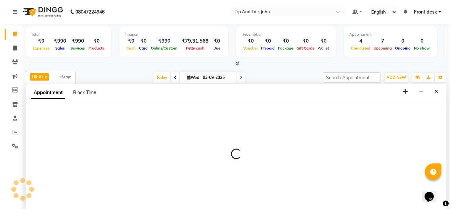
scroll to position [0, 0]
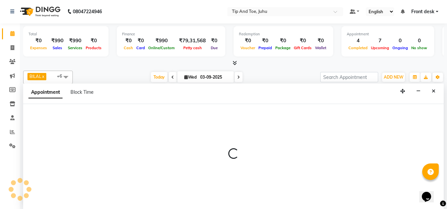
select select "50579"
select select "780"
select select "tentative"
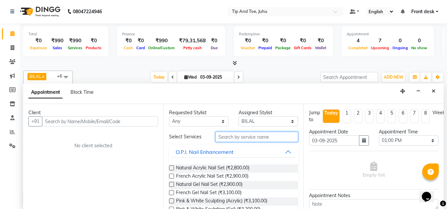
click at [225, 137] on input "text" at bounding box center [256, 137] width 83 height 10
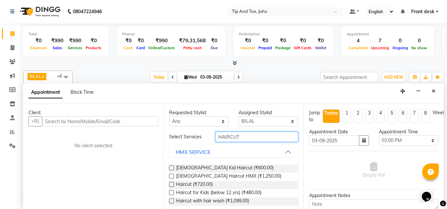
type input "HAIRCUT"
click at [170, 184] on label at bounding box center [171, 184] width 5 height 5
click at [170, 184] on input "checkbox" at bounding box center [171, 185] width 4 height 4
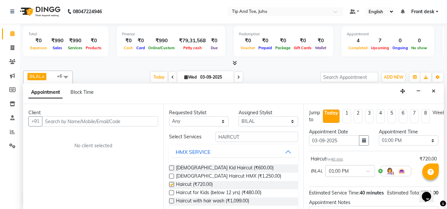
checkbox input "false"
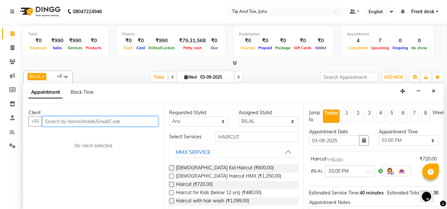
click at [138, 122] on input "text" at bounding box center [100, 121] width 116 height 10
type input "7745863619"
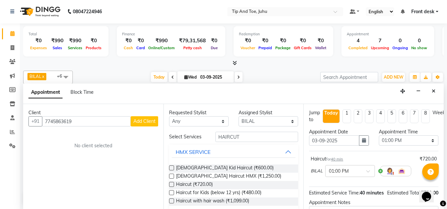
click at [143, 121] on span "Add Client" at bounding box center [144, 121] width 22 height 6
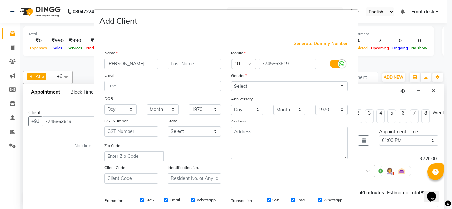
type input "[PERSON_NAME]"
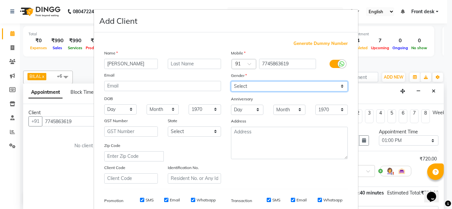
drag, startPoint x: 297, startPoint y: 85, endPoint x: 297, endPoint y: 90, distance: 4.6
click at [297, 85] on select "Select [DEMOGRAPHIC_DATA] [DEMOGRAPHIC_DATA] Other Prefer Not To Say" at bounding box center [289, 86] width 117 height 10
select select "[DEMOGRAPHIC_DATA]"
click at [231, 81] on select "Select [DEMOGRAPHIC_DATA] [DEMOGRAPHIC_DATA] Other Prefer Not To Say" at bounding box center [289, 86] width 117 height 10
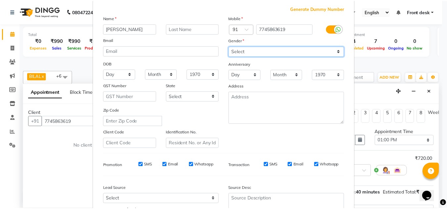
scroll to position [96, 0]
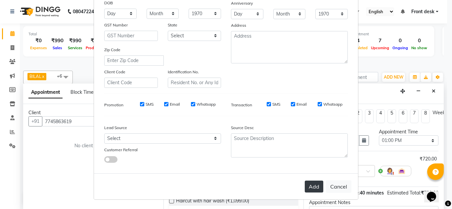
click at [312, 190] on button "Add" at bounding box center [313, 187] width 19 height 12
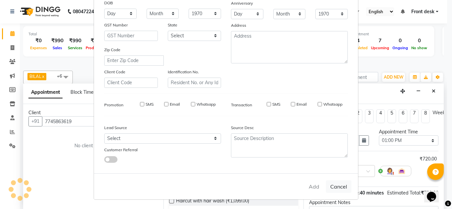
select select
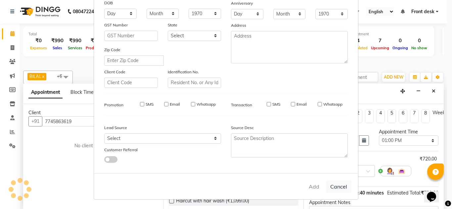
select select
checkbox input "false"
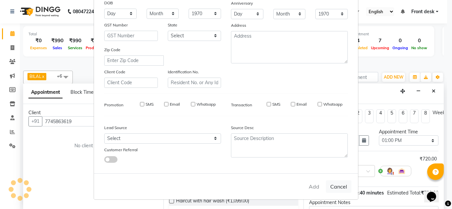
checkbox input "false"
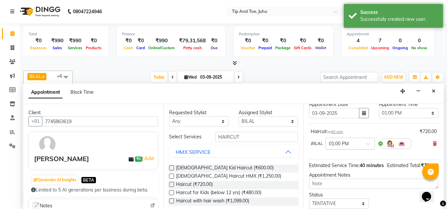
scroll to position [81, 0]
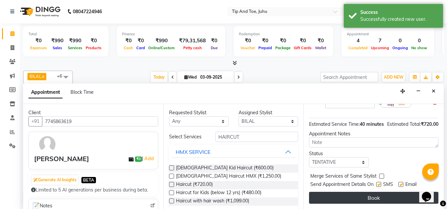
click at [360, 192] on button "Book" at bounding box center [373, 198] width 129 height 12
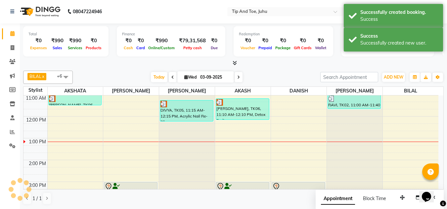
scroll to position [0, 0]
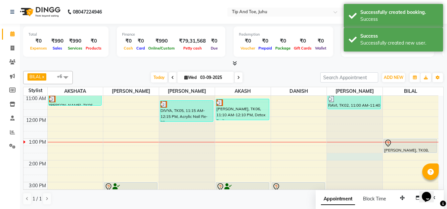
click at [343, 30] on div at bounding box center [355, 30] width 56 height 0
select select "86116"
select select "825"
select select "tentative"
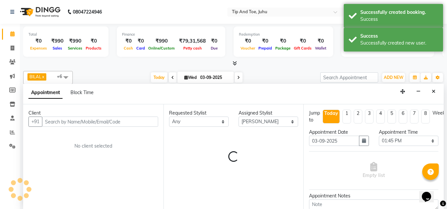
scroll to position [0, 0]
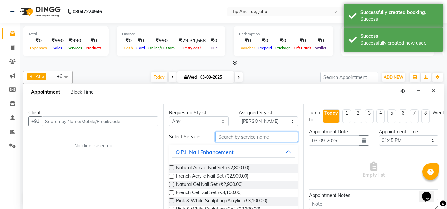
click at [230, 140] on input "text" at bounding box center [256, 137] width 83 height 10
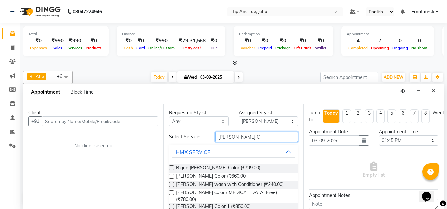
type input "BEARD C"
click at [170, 170] on label at bounding box center [171, 168] width 5 height 5
click at [170, 170] on input "checkbox" at bounding box center [171, 169] width 4 height 4
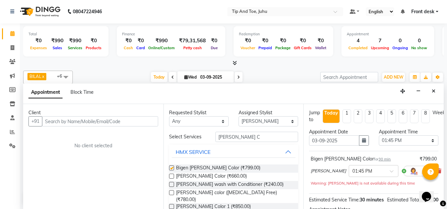
checkbox input "false"
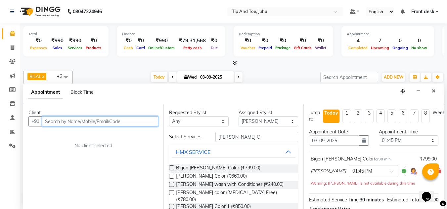
click at [110, 121] on input "text" at bounding box center [100, 121] width 116 height 10
click at [143, 120] on input "text" at bounding box center [100, 121] width 116 height 10
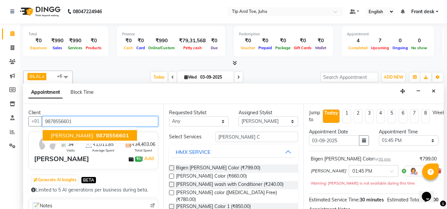
click at [96, 135] on span "9878556601" at bounding box center [112, 135] width 33 height 7
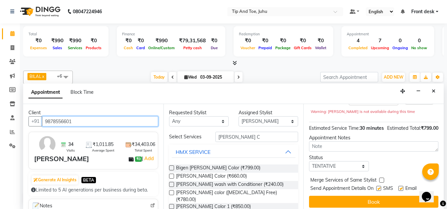
scroll to position [88, 0]
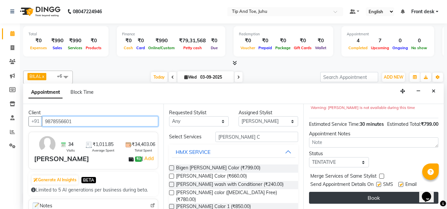
type input "9878556601"
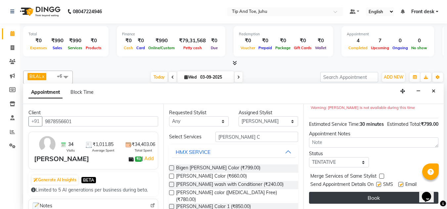
click at [340, 199] on button "Book" at bounding box center [373, 198] width 129 height 12
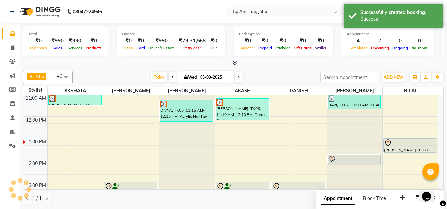
scroll to position [0, 0]
click at [153, 73] on span "Today" at bounding box center [159, 77] width 17 height 10
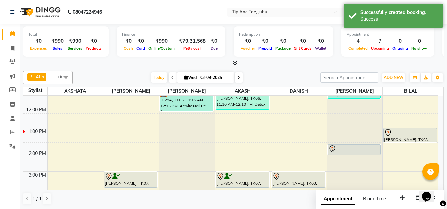
scroll to position [76, 0]
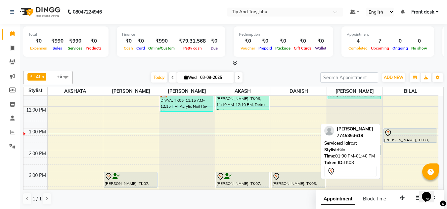
click at [419, 132] on div at bounding box center [410, 133] width 52 height 8
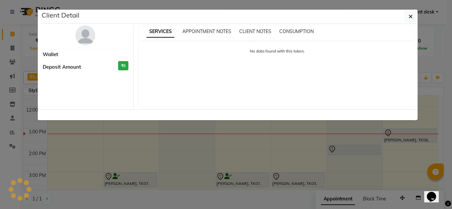
select select "7"
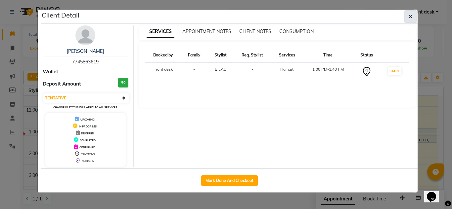
click at [410, 17] on icon "button" at bounding box center [410, 16] width 4 height 5
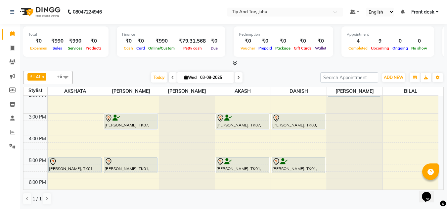
scroll to position [123, 0]
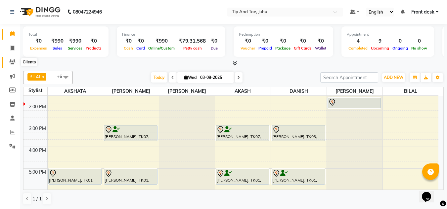
click at [10, 61] on icon at bounding box center [12, 62] width 6 height 5
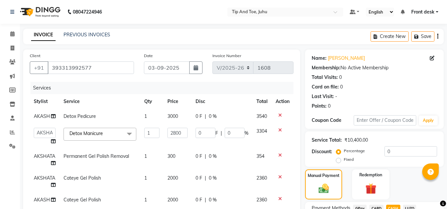
select select "5516"
select select "37351"
select select "service"
select select "37330"
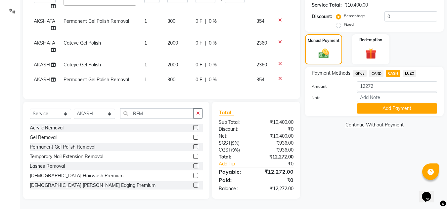
click at [371, 143] on div "Name: [PERSON_NAME] Membership: No Active Membership Total Visits: 0 Card on fi…" at bounding box center [376, 56] width 143 height 285
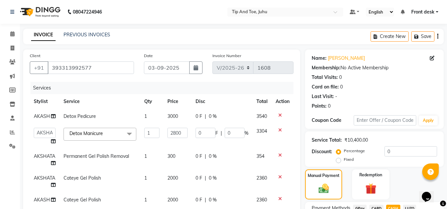
scroll to position [140, 0]
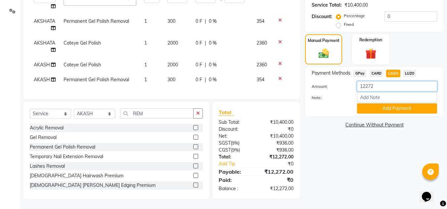
click at [379, 84] on input "12272" at bounding box center [397, 86] width 80 height 10
type input "1"
click at [374, 70] on span "CARD" at bounding box center [376, 74] width 14 height 8
click at [381, 82] on input "12272" at bounding box center [397, 86] width 80 height 10
type input "1"
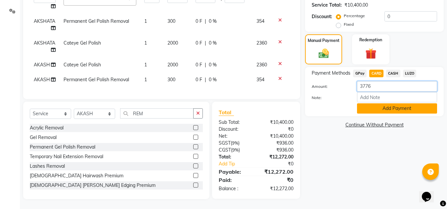
type input "3776"
click at [389, 105] on button "Add Payment" at bounding box center [397, 108] width 80 height 10
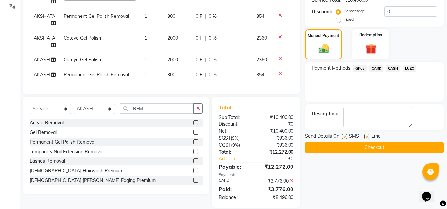
scroll to position [154, 0]
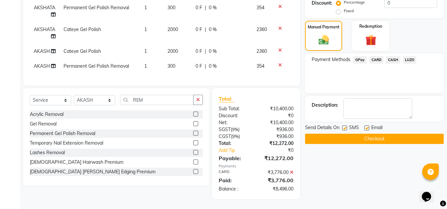
click at [345, 126] on label at bounding box center [344, 128] width 5 height 5
click at [345, 126] on input "checkbox" at bounding box center [344, 128] width 4 height 4
checkbox input "false"
click at [365, 126] on label at bounding box center [366, 128] width 5 height 5
click at [365, 126] on input "checkbox" at bounding box center [366, 128] width 4 height 4
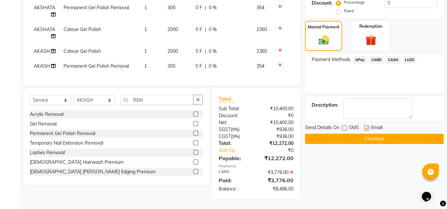
checkbox input "false"
click at [353, 180] on div "Name: [PERSON_NAME] Membership: No Active Membership Total Visits: 0 Card on fi…" at bounding box center [376, 50] width 143 height 299
click at [292, 174] on icon at bounding box center [292, 172] width 4 height 5
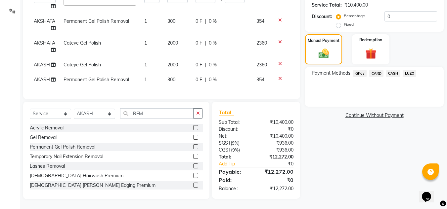
scroll to position [140, 0]
click at [379, 70] on span "CARD" at bounding box center [376, 74] width 14 height 8
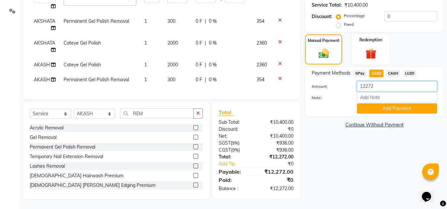
click at [383, 81] on input "12272" at bounding box center [397, 86] width 80 height 10
type input "1"
type input "3776"
click at [383, 103] on button "Add Payment" at bounding box center [397, 108] width 80 height 10
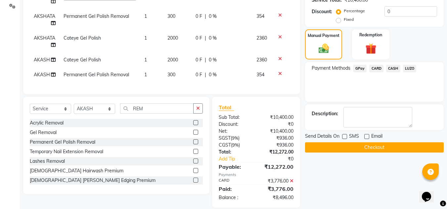
scroll to position [154, 0]
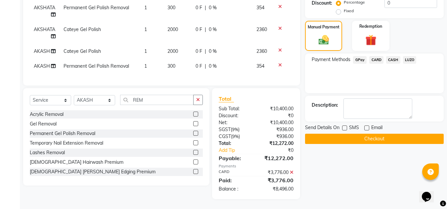
click at [391, 56] on span "CASH" at bounding box center [393, 60] width 14 height 8
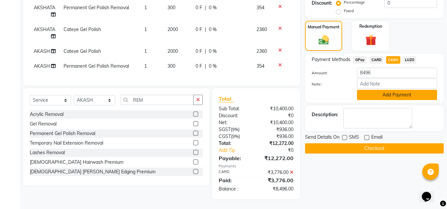
click at [385, 90] on button "Add Payment" at bounding box center [397, 95] width 80 height 10
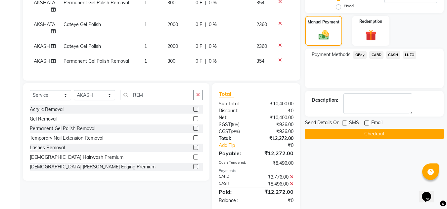
scroll to position [170, 0]
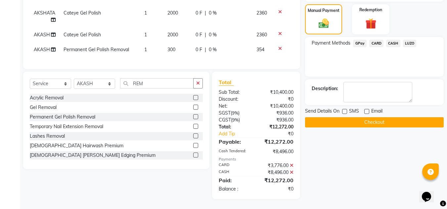
click at [347, 119] on button "Checkout" at bounding box center [374, 122] width 139 height 10
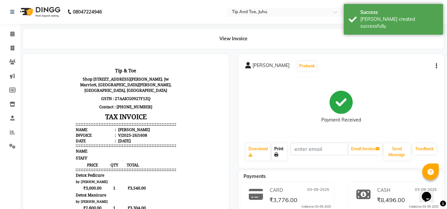
click at [274, 149] on link "Print" at bounding box center [278, 151] width 15 height 17
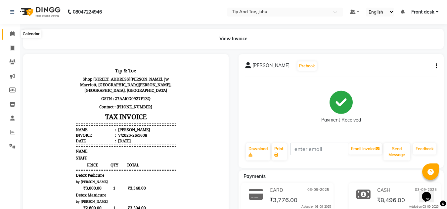
click at [11, 33] on icon at bounding box center [12, 33] width 4 height 5
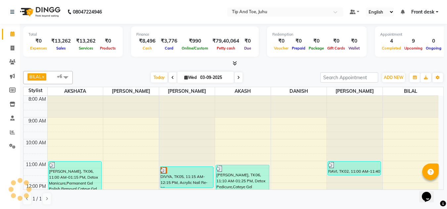
scroll to position [131, 0]
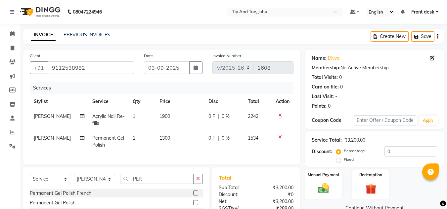
select select "5516"
select select "service"
select select "87956"
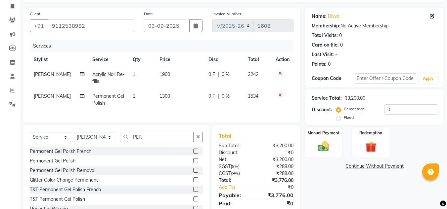
scroll to position [70, 0]
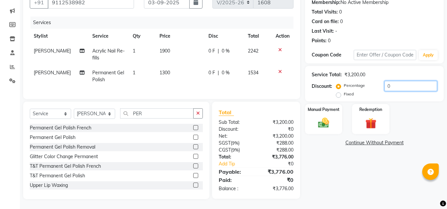
click at [389, 81] on input "0" at bounding box center [410, 86] width 53 height 10
click at [323, 173] on div "Name: Divya Membership: No Active Membership Total Visits: 0 Card on file: 0 La…" at bounding box center [376, 91] width 143 height 215
click at [392, 83] on input "20" at bounding box center [410, 86] width 53 height 10
type input "2"
click at [343, 162] on div "Name: Divya Membership: No Active Membership Total Visits: 0 Card on file: 0 La…" at bounding box center [376, 91] width 143 height 215
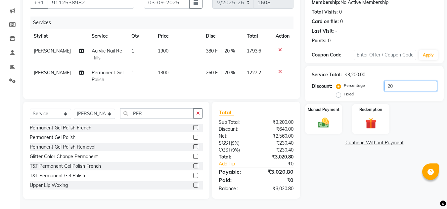
click at [415, 82] on input "20" at bounding box center [410, 86] width 53 height 10
type input "2"
click at [332, 156] on div "Name: Divya Membership: No Active Membership Total Visits: 0 Card on file: 0 La…" at bounding box center [376, 91] width 143 height 215
click at [320, 121] on img at bounding box center [323, 122] width 19 height 13
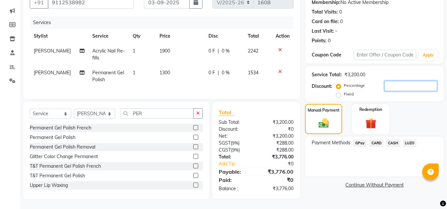
click at [408, 81] on input "number" at bounding box center [410, 86] width 53 height 10
type input "20"
click at [334, 168] on div "Payment Methods GPay CARD CASH LUZO" at bounding box center [374, 157] width 139 height 40
click at [393, 140] on span "CASH" at bounding box center [393, 144] width 14 height 8
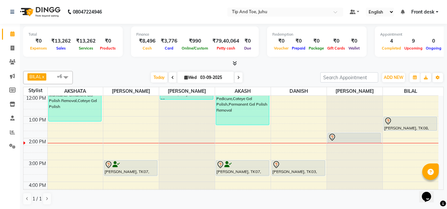
scroll to position [99, 0]
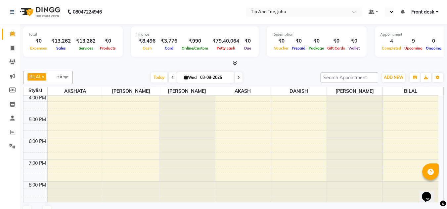
scroll to position [177, 0]
select select "en"
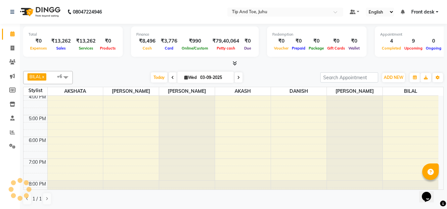
scroll to position [0, 0]
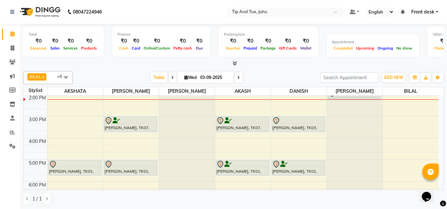
scroll to position [99, 0]
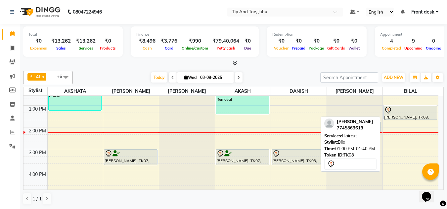
click at [409, 118] on div "[PERSON_NAME], TK08, 01:00 PM-01:40 PM, Haircut" at bounding box center [409, 113] width 53 height 14
select select "7"
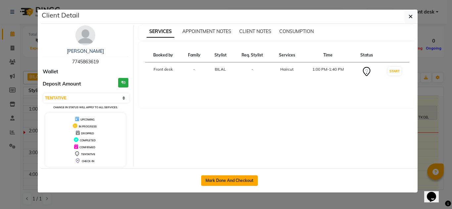
click at [237, 177] on button "Mark Done And Checkout" at bounding box center [229, 181] width 57 height 11
select select "service"
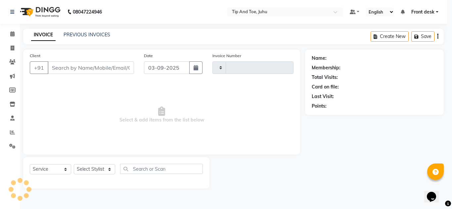
type input "1609"
select select "3"
select select "5516"
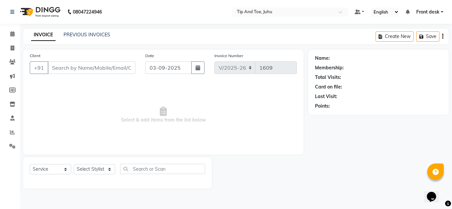
type input "7745863619"
select select "50579"
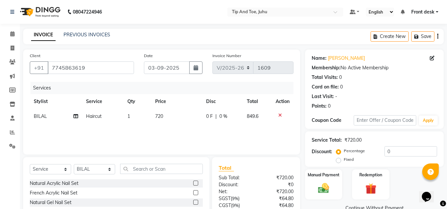
click at [160, 117] on span "720" at bounding box center [159, 116] width 8 height 6
select select "50579"
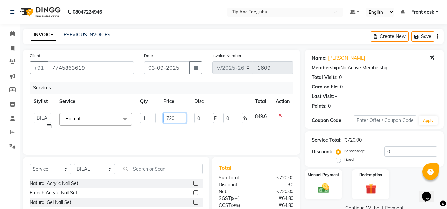
click at [175, 119] on input "720" at bounding box center [174, 118] width 23 height 10
type input "7"
type input "599"
click at [140, 171] on input "text" at bounding box center [161, 169] width 83 height 10
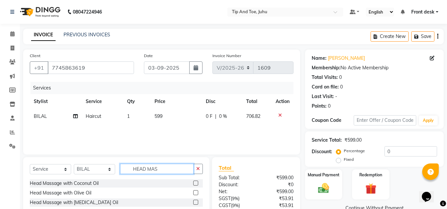
type input "HEAD MAS"
click at [193, 183] on label at bounding box center [195, 183] width 5 height 5
click at [193, 183] on input "checkbox" at bounding box center [195, 183] width 4 height 4
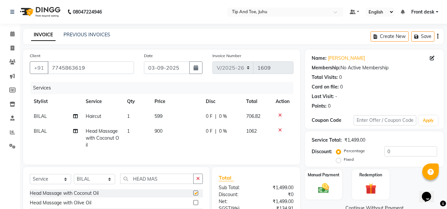
checkbox input "false"
click at [163, 130] on td "900" at bounding box center [175, 138] width 51 height 29
select select "50579"
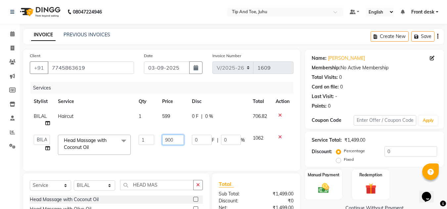
click at [178, 136] on td "900" at bounding box center [173, 145] width 30 height 28
type input "999"
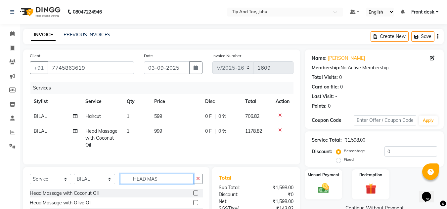
click at [159, 184] on input "HEAD MAS" at bounding box center [156, 179] width 73 height 10
type input "H"
type input "D TAN"
click at [195, 196] on label at bounding box center [195, 193] width 5 height 5
click at [195, 196] on input "checkbox" at bounding box center [195, 193] width 4 height 4
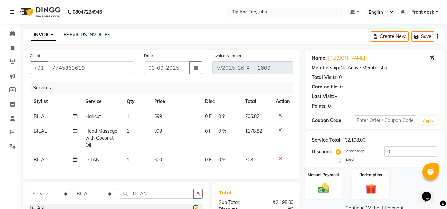
checkbox input "false"
click at [160, 159] on span "600" at bounding box center [158, 160] width 8 height 6
select select "50579"
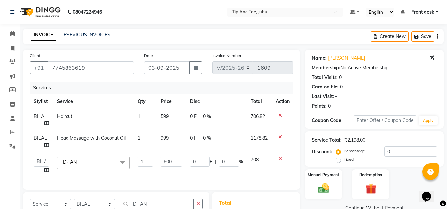
click at [182, 160] on td "600" at bounding box center [171, 165] width 29 height 25
click at [179, 162] on input "600" at bounding box center [171, 162] width 21 height 10
type input "6"
type input "750"
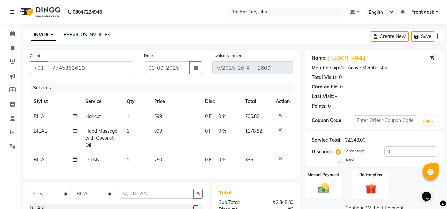
click at [16, 176] on div "Calendar Invoice Clients Marketing Members Inventory Staff Reports Settings Com…" at bounding box center [44, 149] width 89 height 261
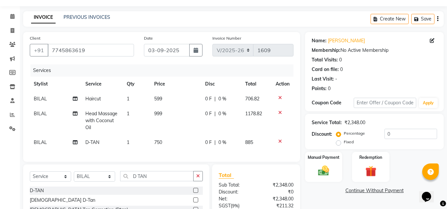
scroll to position [33, 0]
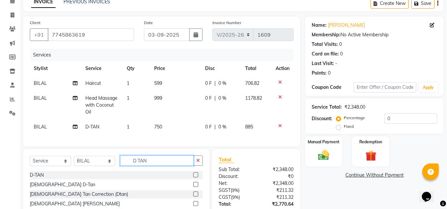
click at [147, 166] on input "D TAN" at bounding box center [156, 161] width 73 height 10
type input "D"
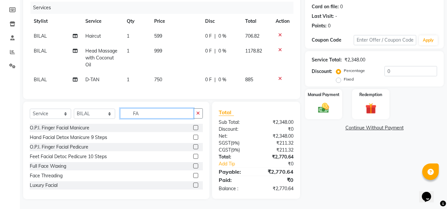
type input "FA"
click at [193, 185] on label at bounding box center [195, 185] width 5 height 5
click at [193, 185] on input "checkbox" at bounding box center [195, 185] width 4 height 4
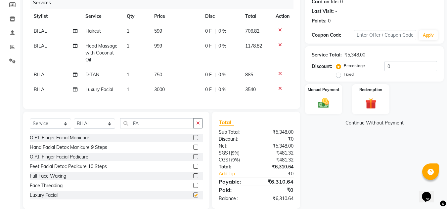
checkbox input "false"
click at [153, 128] on input "FA" at bounding box center [156, 123] width 73 height 10
click at [165, 91] on td "3000" at bounding box center [175, 89] width 51 height 15
select select "50579"
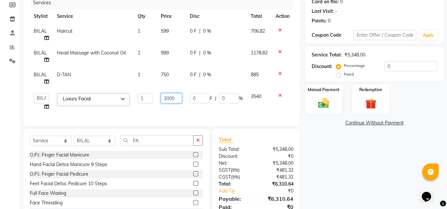
click at [170, 98] on input "3000" at bounding box center [171, 98] width 21 height 10
type input "2000"
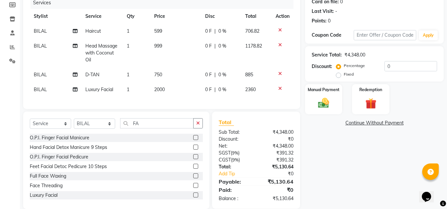
click at [343, 179] on div "Name: Nishant Membership: No Active Membership Total Visits: 0 Card on file: 0 …" at bounding box center [376, 86] width 143 height 245
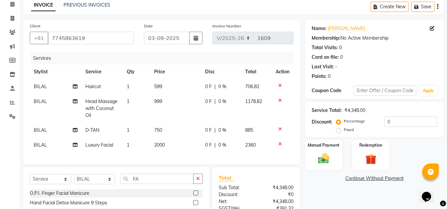
scroll to position [33, 0]
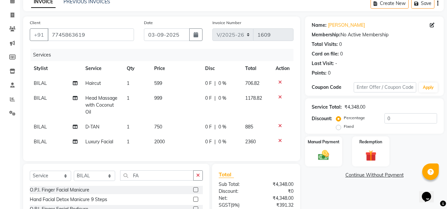
click at [158, 82] on span "599" at bounding box center [158, 83] width 8 height 6
select select "50579"
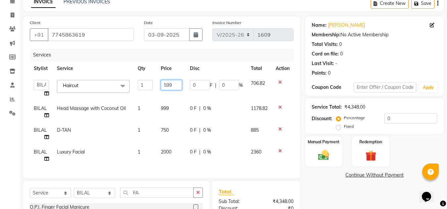
click at [171, 86] on input "599" at bounding box center [171, 85] width 21 height 10
type input "5"
type input "999"
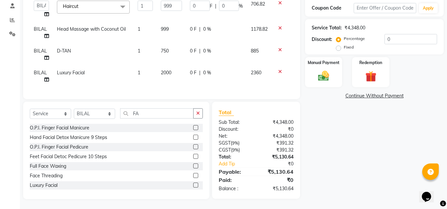
scroll to position [100, 0]
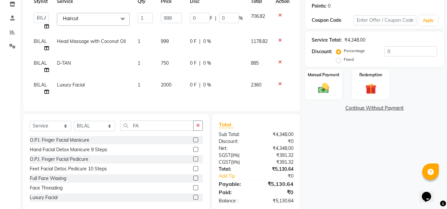
click at [331, 141] on div "Name: Nishant Membership: No Active Membership Total Visits: 0 Card on file: 0 …" at bounding box center [376, 80] width 143 height 262
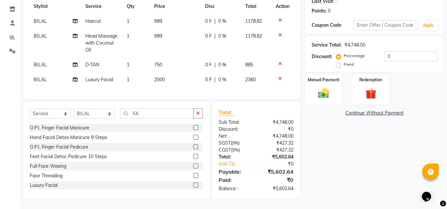
drag, startPoint x: 344, startPoint y: 158, endPoint x: 345, endPoint y: 154, distance: 4.5
click at [344, 157] on div "Name: Nishant Membership: No Active Membership Total Visits: 0 Card on file: 0 …" at bounding box center [376, 76] width 143 height 245
click at [339, 145] on div "Name: Nishant Membership: No Active Membership Total Visits: 0 Card on file: 0 …" at bounding box center [376, 76] width 143 height 245
click at [338, 142] on div "Name: Nishant Membership: No Active Membership Total Visits: 0 Card on file: 0 …" at bounding box center [376, 76] width 143 height 245
click at [332, 144] on div "Name: Nishant Membership: No Active Membership Total Visits: 0 Card on file: 0 …" at bounding box center [376, 76] width 143 height 245
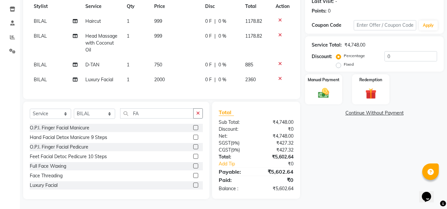
click at [324, 148] on div "Name: Nishant Membership: No Active Membership Total Visits: 0 Card on file: 0 …" at bounding box center [376, 76] width 143 height 245
click at [323, 149] on div "Name: Nishant Membership: No Active Membership Total Visits: 0 Card on file: 0 …" at bounding box center [376, 76] width 143 height 245
click at [328, 135] on div "Name: Nishant Membership: No Active Membership Total Visits: 0 Card on file: 0 …" at bounding box center [376, 76] width 143 height 245
click at [328, 132] on div "Name: Nishant Membership: No Active Membership Total Visits: 0 Card on file: 0 …" at bounding box center [376, 76] width 143 height 245
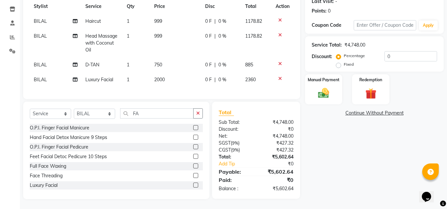
click at [328, 132] on div "Name: Nishant Membership: No Active Membership Total Visits: 0 Card on file: 0 …" at bounding box center [376, 76] width 143 height 245
click at [335, 135] on div "Name: Nishant Membership: No Active Membership Total Visits: 0 Card on file: 0 …" at bounding box center [376, 76] width 143 height 245
click at [355, 140] on div "Name: Nishant Membership: No Active Membership Total Visits: 0 Card on file: 0 …" at bounding box center [376, 76] width 143 height 245
click at [349, 149] on div "Name: Nishant Membership: No Active Membership Total Visits: 0 Card on file: 0 …" at bounding box center [376, 76] width 143 height 245
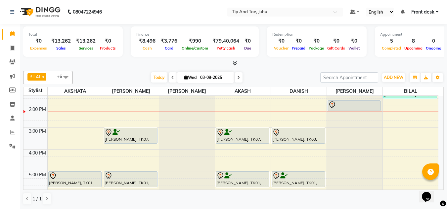
scroll to position [132, 0]
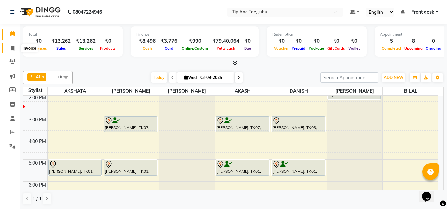
click at [10, 46] on span at bounding box center [13, 49] width 12 height 8
select select "5516"
select select "service"
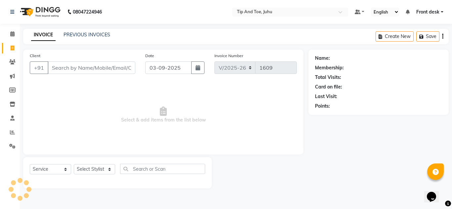
click at [81, 64] on input "Client" at bounding box center [92, 67] width 88 height 13
click at [95, 70] on input "Client" at bounding box center [92, 67] width 88 height 13
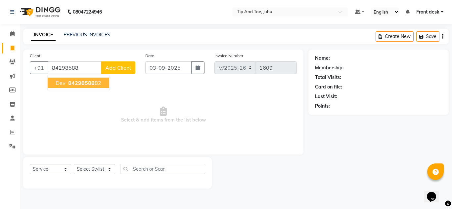
click at [94, 83] on ngb-highlight "84298588 82" at bounding box center [84, 83] width 34 height 7
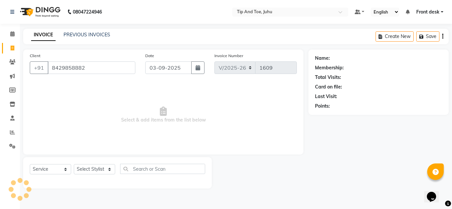
type input "8429858882"
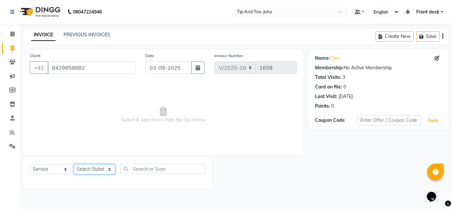
drag, startPoint x: 87, startPoint y: 171, endPoint x: 88, endPoint y: 165, distance: 6.2
click at [87, 171] on select "Select Stylist AJAY UTKAR AKASH [PERSON_NAME] kharei [PERSON_NAME] DANISH [PERS…" at bounding box center [94, 169] width 41 height 10
select select "86116"
click at [74, 164] on select "Select Stylist AJAY UTKAR AKASH [PERSON_NAME] kharei [PERSON_NAME] DANISH [PERS…" at bounding box center [94, 169] width 41 height 10
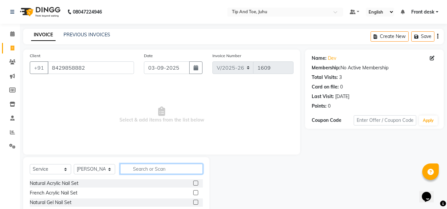
click at [162, 170] on input "text" at bounding box center [161, 169] width 83 height 10
type input "HAIRCUT"
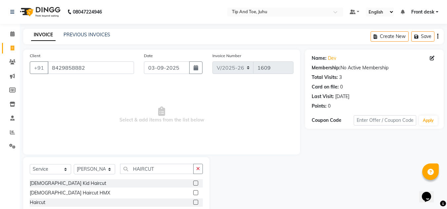
click at [193, 203] on label at bounding box center [195, 202] width 5 height 5
click at [193, 203] on input "checkbox" at bounding box center [195, 203] width 4 height 4
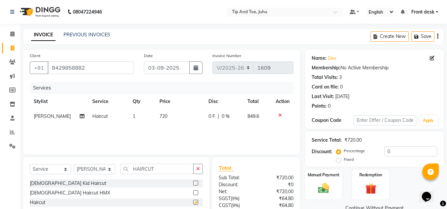
checkbox input "false"
click at [168, 119] on td "720" at bounding box center [179, 116] width 49 height 15
select select "86116"
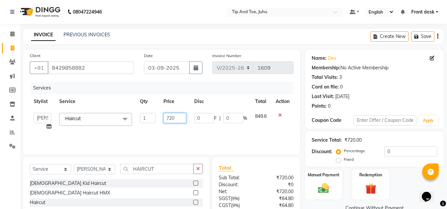
click at [181, 120] on input "720" at bounding box center [174, 118] width 23 height 10
type input "7"
type input "599"
click at [237, 88] on div "Services" at bounding box center [164, 88] width 268 height 12
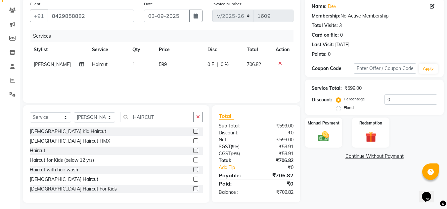
scroll to position [56, 0]
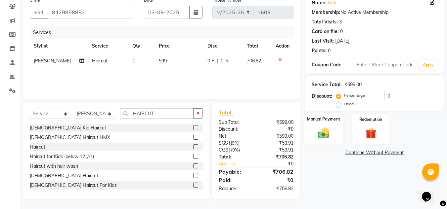
click at [325, 136] on img at bounding box center [323, 132] width 19 height 13
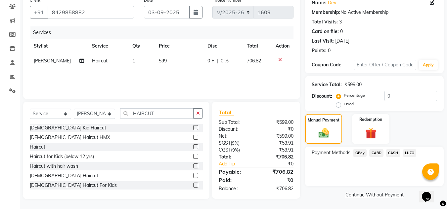
click at [364, 154] on span "GPay" at bounding box center [360, 153] width 14 height 8
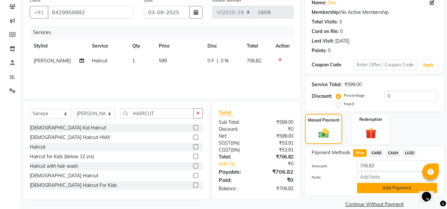
click at [382, 187] on button "Add Payment" at bounding box center [397, 188] width 80 height 10
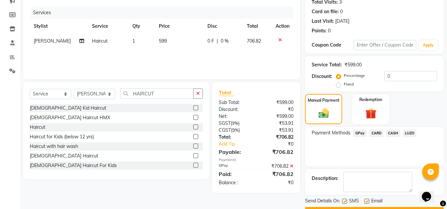
scroll to position [94, 0]
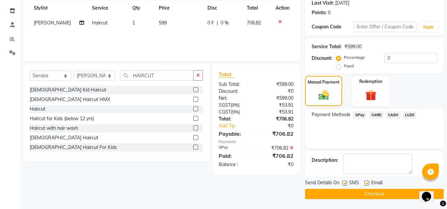
click at [345, 182] on label at bounding box center [344, 183] width 5 height 5
click at [345, 182] on input "checkbox" at bounding box center [344, 183] width 4 height 4
checkbox input "false"
click at [369, 184] on label at bounding box center [366, 183] width 5 height 5
click at [368, 184] on input "checkbox" at bounding box center [366, 183] width 4 height 4
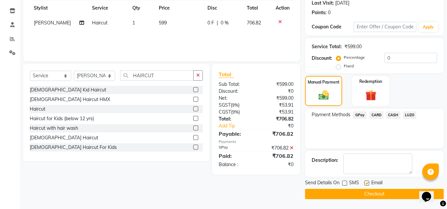
checkbox input "false"
click at [367, 192] on button "Checkout" at bounding box center [374, 194] width 139 height 10
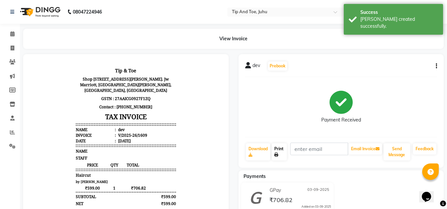
click at [283, 150] on link "Print" at bounding box center [278, 151] width 15 height 17
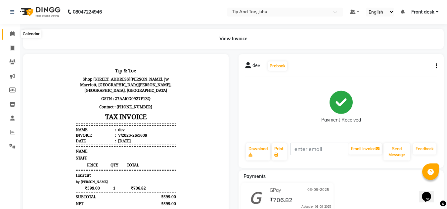
click at [10, 37] on span at bounding box center [13, 34] width 12 height 8
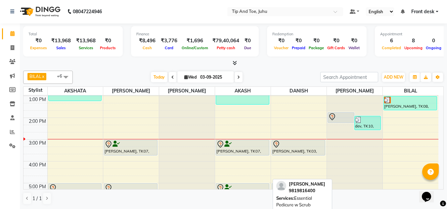
scroll to position [132, 0]
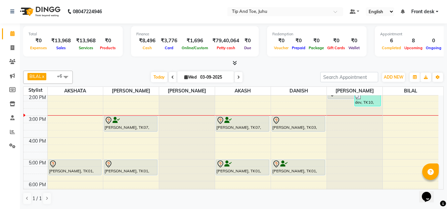
click at [285, 74] on div "[DATE] [DATE]" at bounding box center [196, 77] width 241 height 10
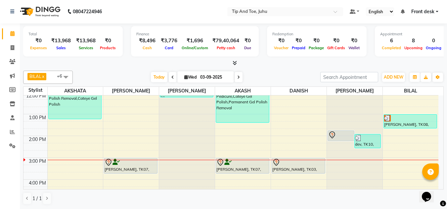
scroll to position [123, 0]
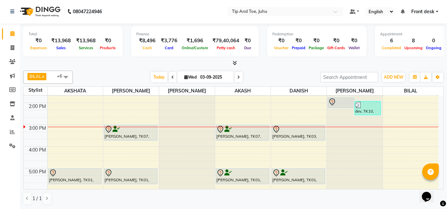
click at [239, 77] on icon at bounding box center [238, 77] width 3 height 4
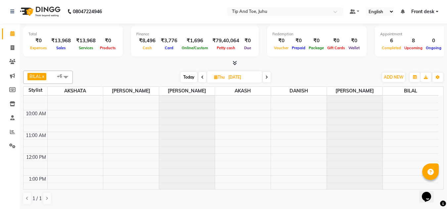
scroll to position [0, 0]
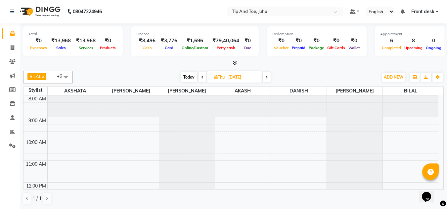
click at [314, 76] on div "[DATE] [DATE]" at bounding box center [225, 77] width 299 height 10
click at [184, 75] on span "Today" at bounding box center [189, 77] width 17 height 10
type input "03-09-2025"
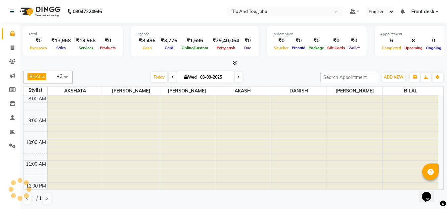
scroll to position [153, 0]
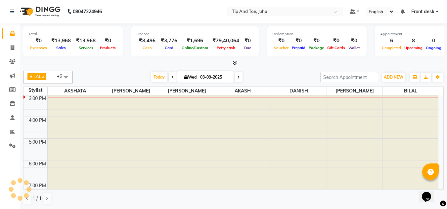
click at [299, 68] on div "BILAL x NISHANT x SADHNA x AKSHATA x AKASH x DANISH x Angeli kharei x +6 Select…" at bounding box center [233, 138] width 420 height 140
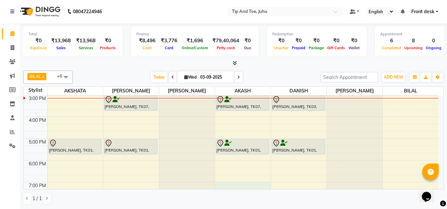
click at [257, 185] on div "8:00 AM 9:00 AM 10:00 AM 11:00 AM 12:00 PM 1:00 PM 2:00 PM 3:00 PM 4:00 PM 5:00…" at bounding box center [230, 83] width 415 height 283
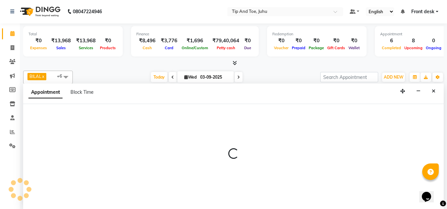
select select "37330"
select select "tentative"
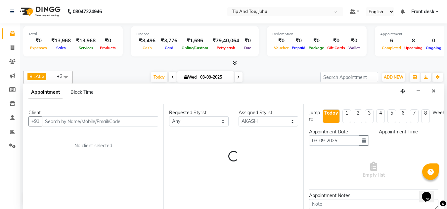
select select "1140"
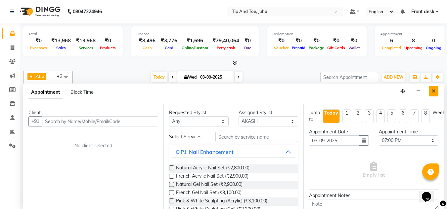
click at [434, 89] on icon "Close" at bounding box center [433, 91] width 4 height 5
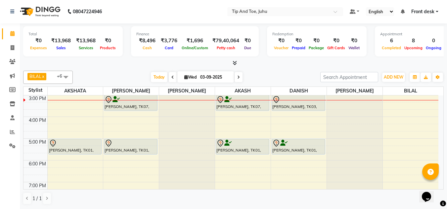
click at [275, 67] on div "Total ₹0 Expenses ₹13,968 Sales ₹13,968 Services ₹0 Products Finance ₹8,496 Cas…" at bounding box center [233, 116] width 427 height 186
click at [272, 70] on div "BILAL x NISHANT x SADHNA x AKSHATA x AKASH x DANISH x Angeli kharei x +6 Select…" at bounding box center [233, 138] width 420 height 140
click at [271, 74] on div "Today Wed 03-09-2025" at bounding box center [196, 77] width 241 height 10
click at [146, 63] on div at bounding box center [233, 63] width 420 height 7
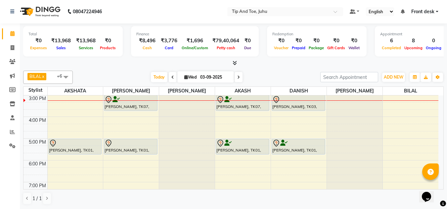
click at [115, 65] on div at bounding box center [233, 63] width 420 height 7
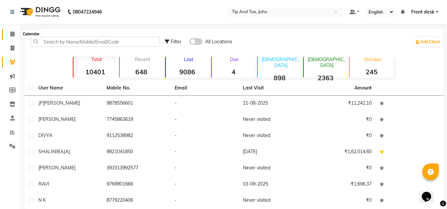
click at [13, 35] on icon at bounding box center [12, 33] width 4 height 5
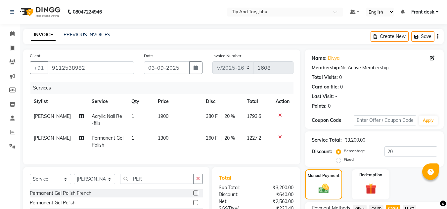
select select "5516"
select select "service"
select select "87956"
